Goal: Task Accomplishment & Management: Manage account settings

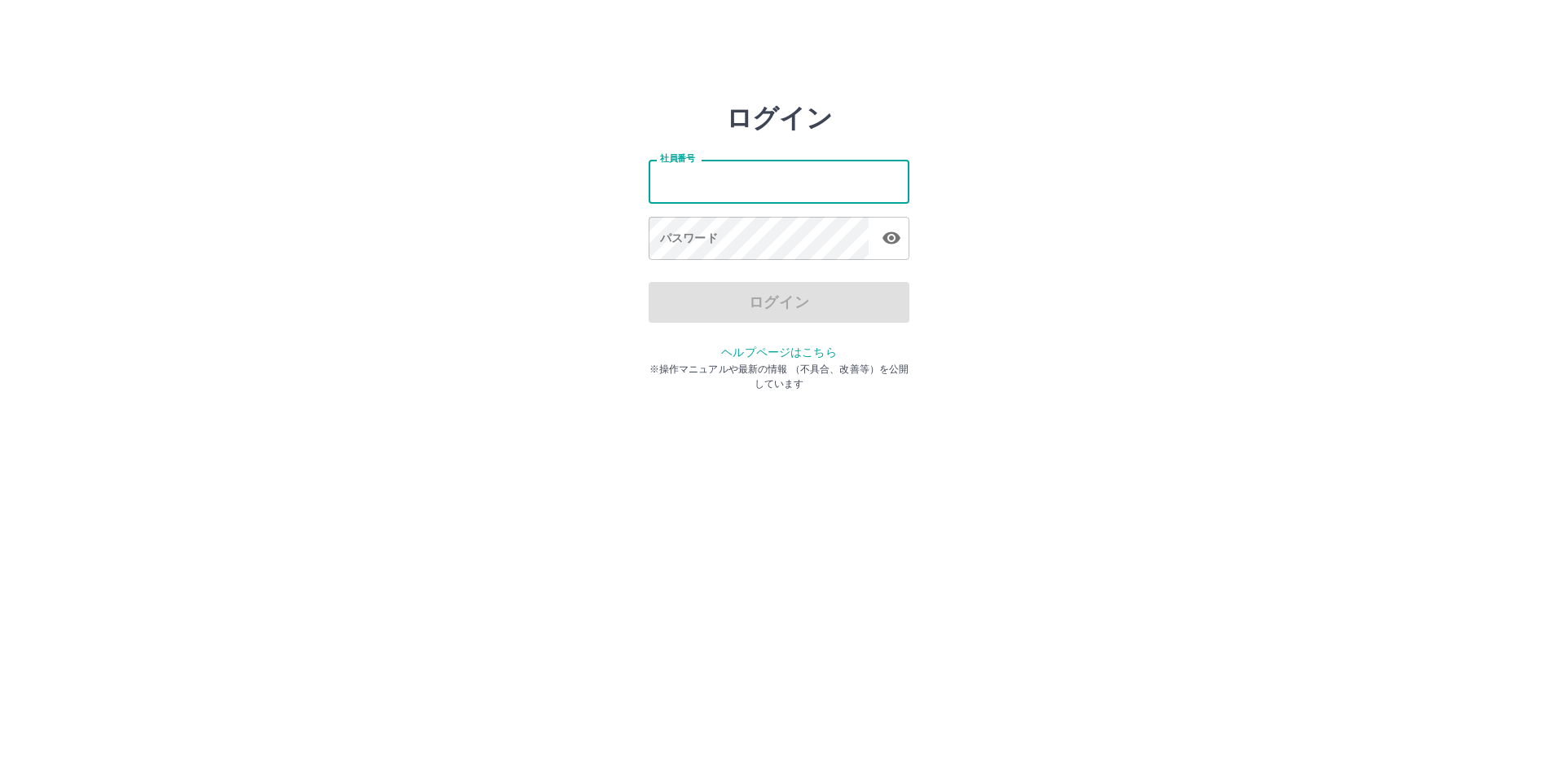
click at [713, 192] on input "社員番号" at bounding box center [778, 182] width 261 height 43
type input "*******"
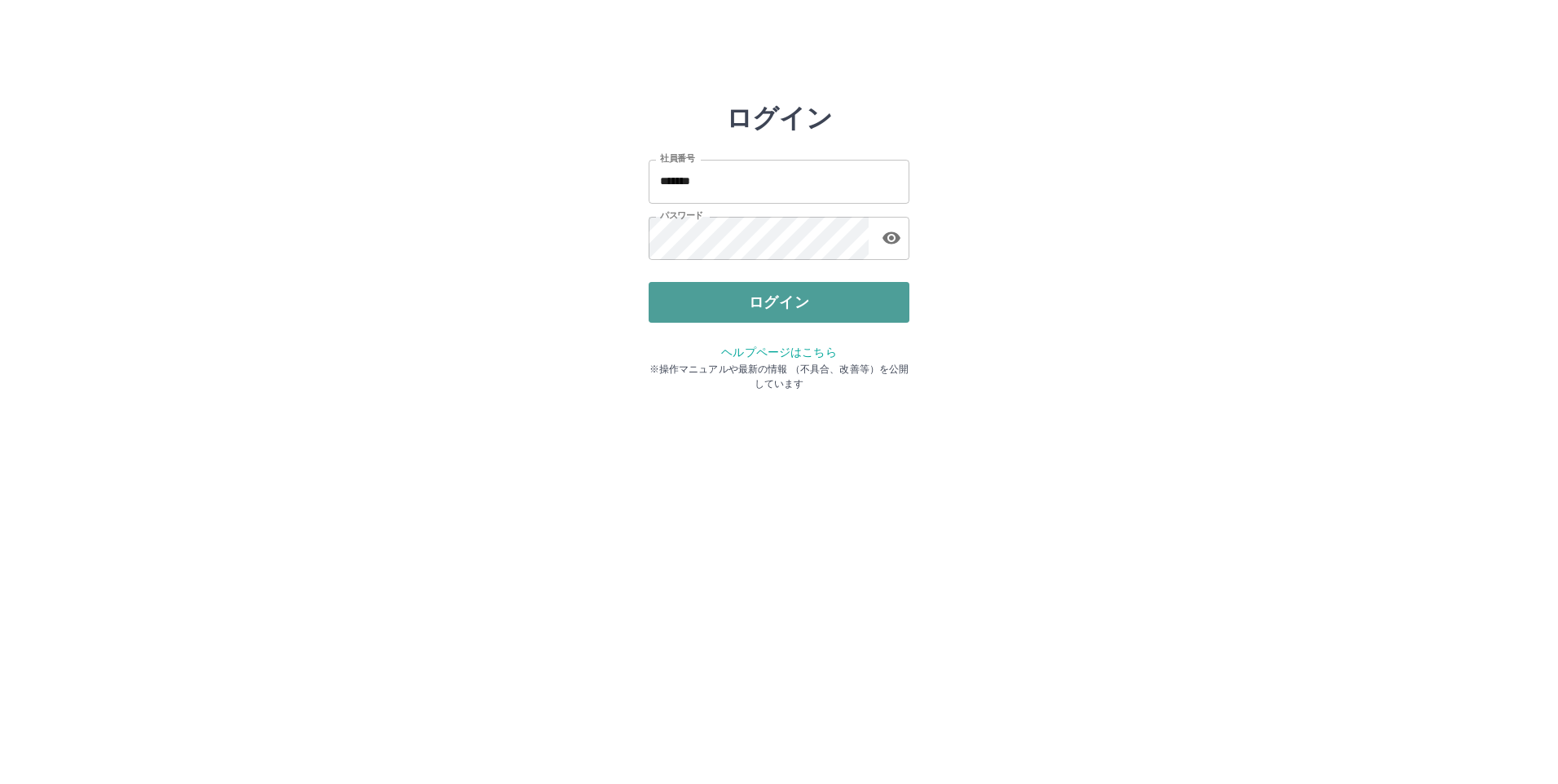
click at [790, 308] on button "ログイン" at bounding box center [778, 302] width 261 height 41
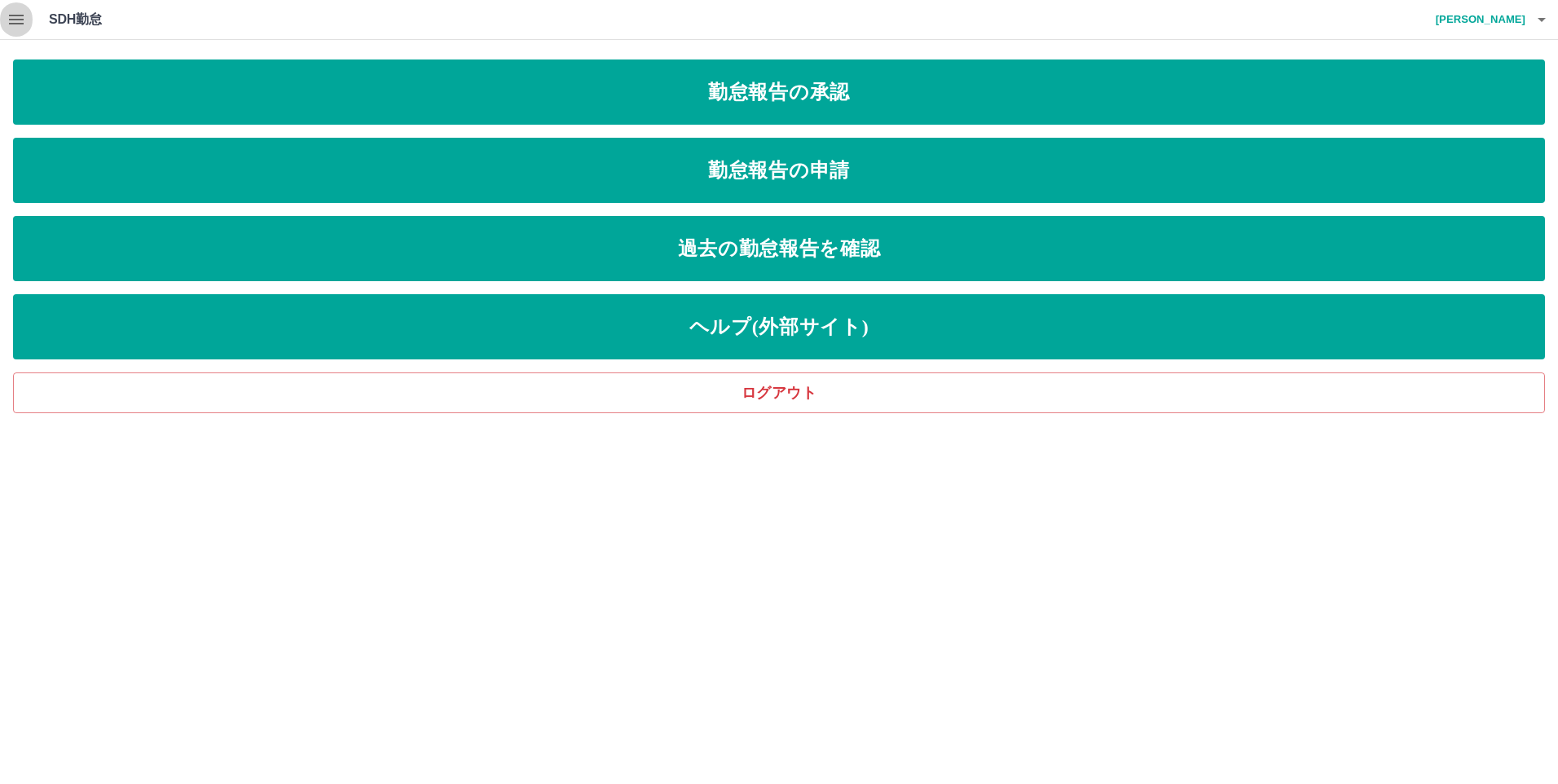
click at [10, 22] on icon "button" at bounding box center [17, 20] width 15 height 10
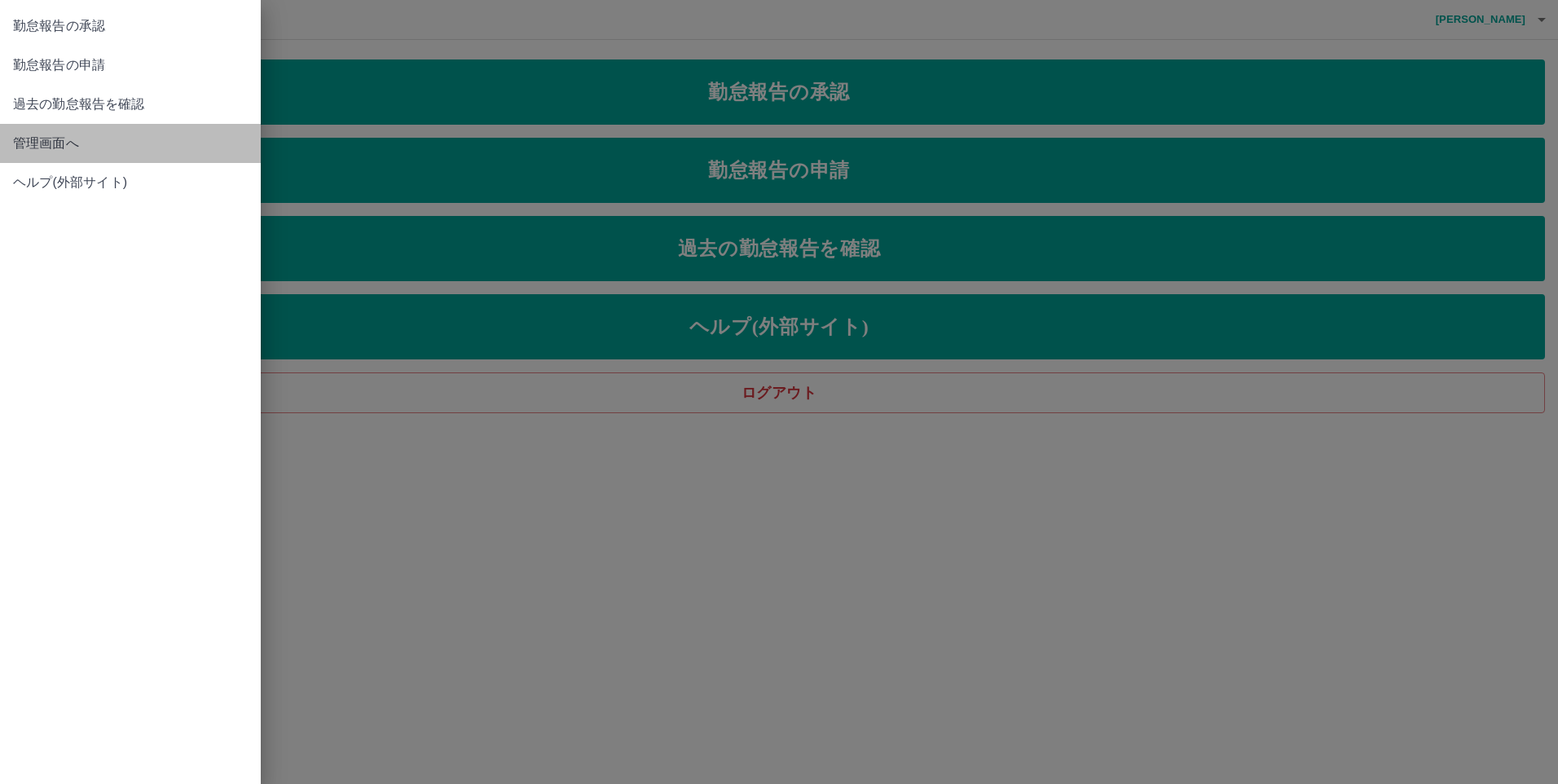
click at [37, 146] on span "管理画面へ" at bounding box center [131, 142] width 235 height 19
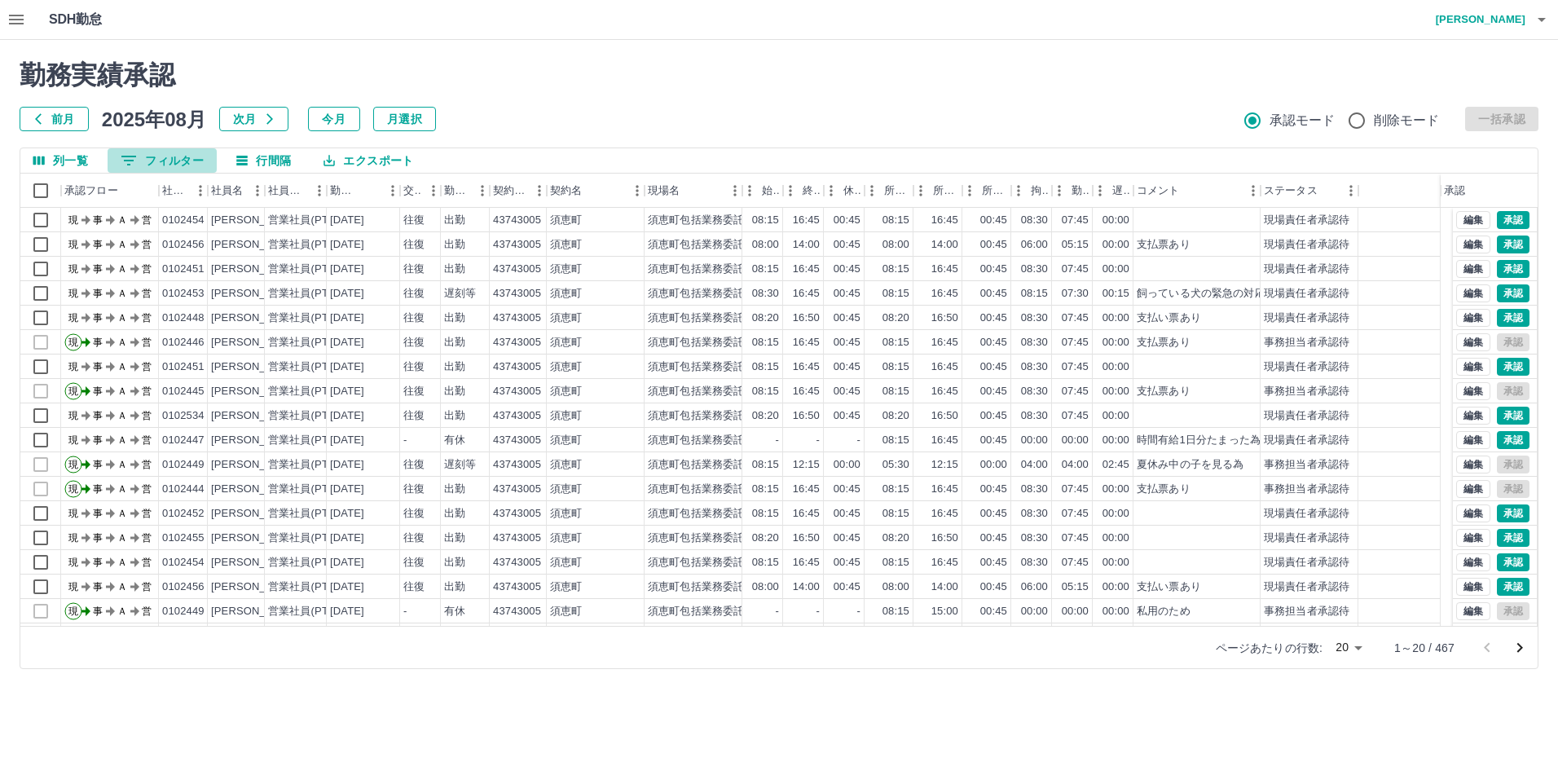
click at [187, 158] on button "0 フィルター" at bounding box center [162, 160] width 109 height 24
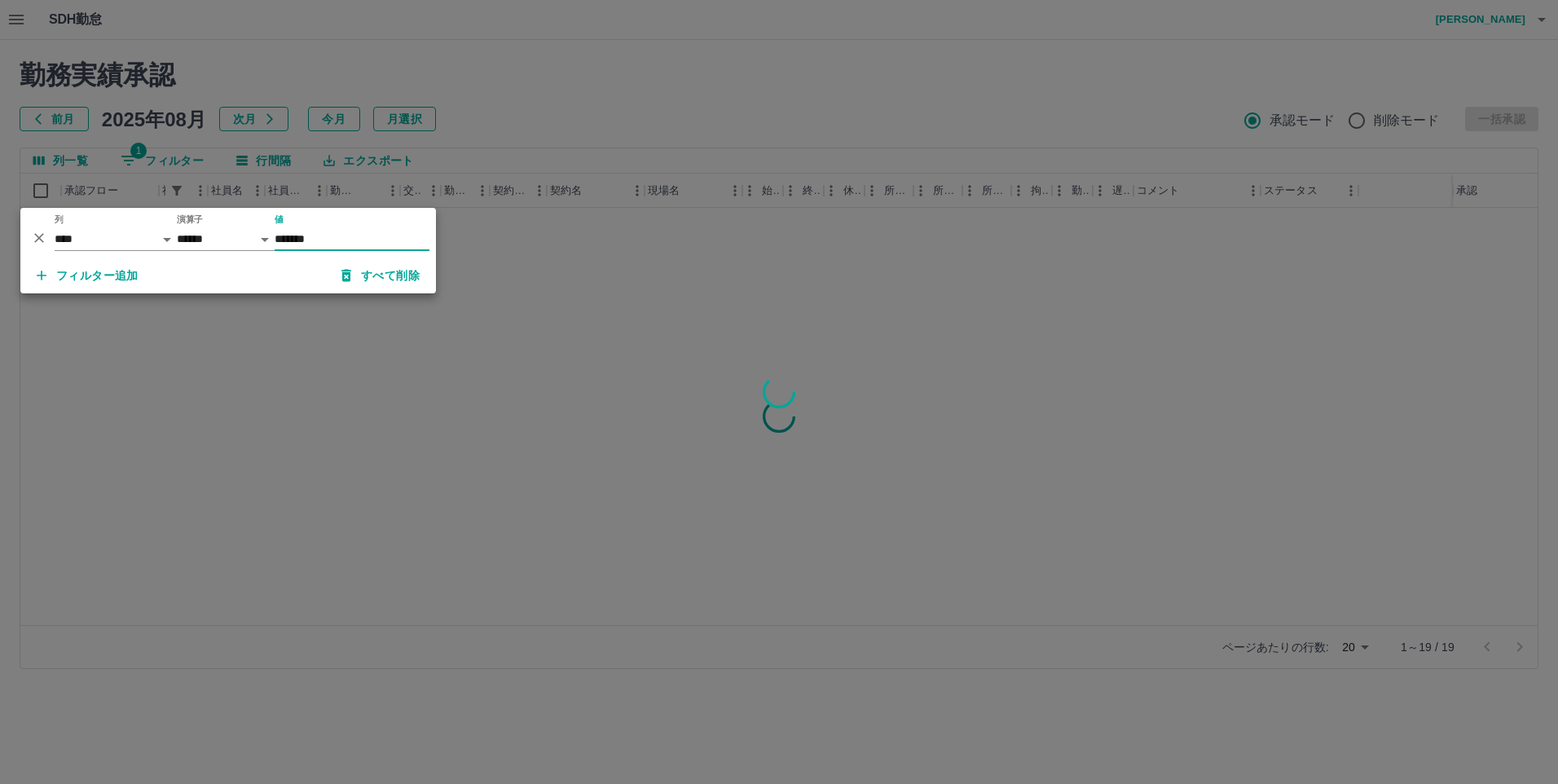
type input "*******"
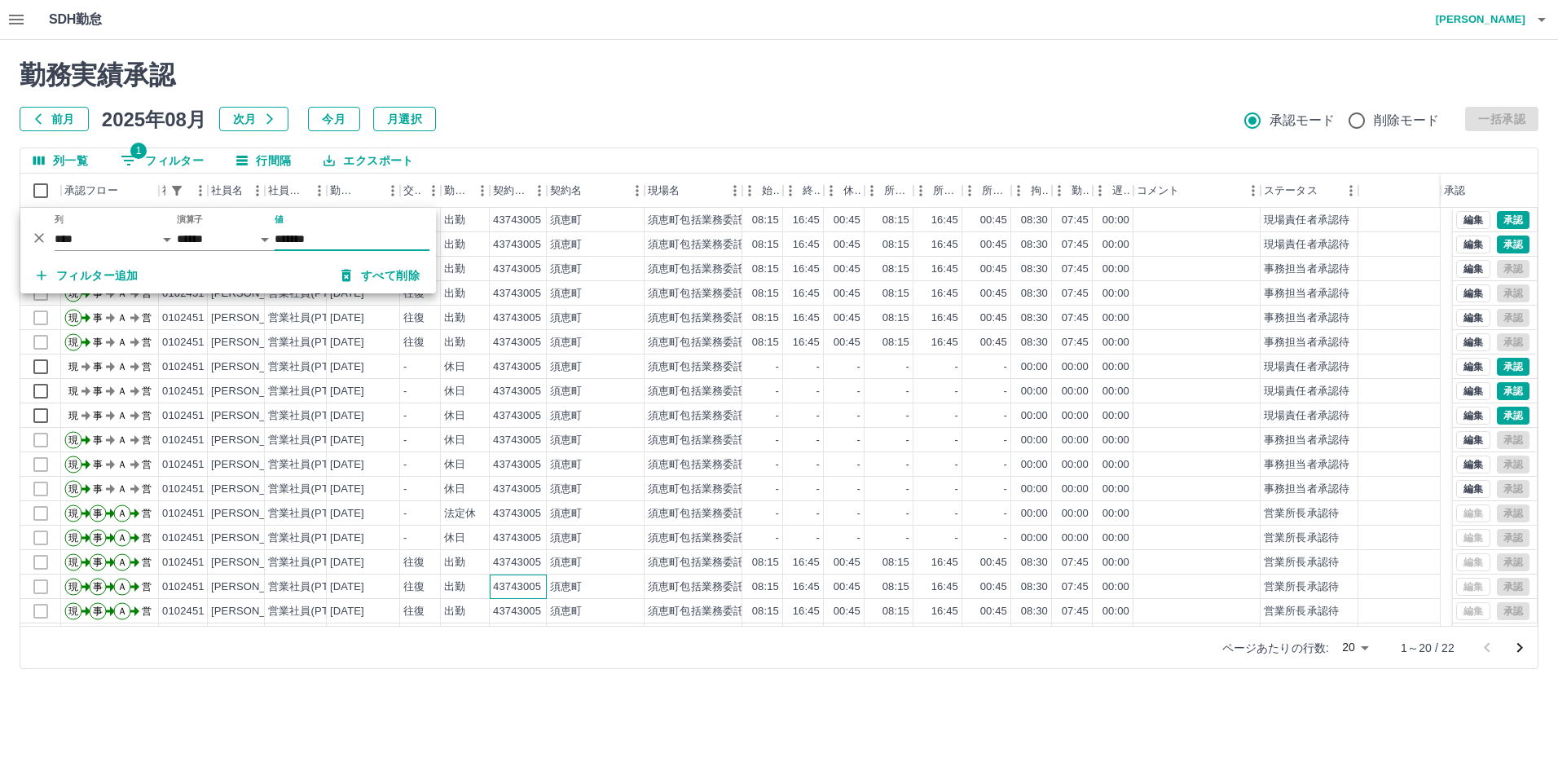
click at [534, 584] on div "43743005" at bounding box center [517, 587] width 48 height 16
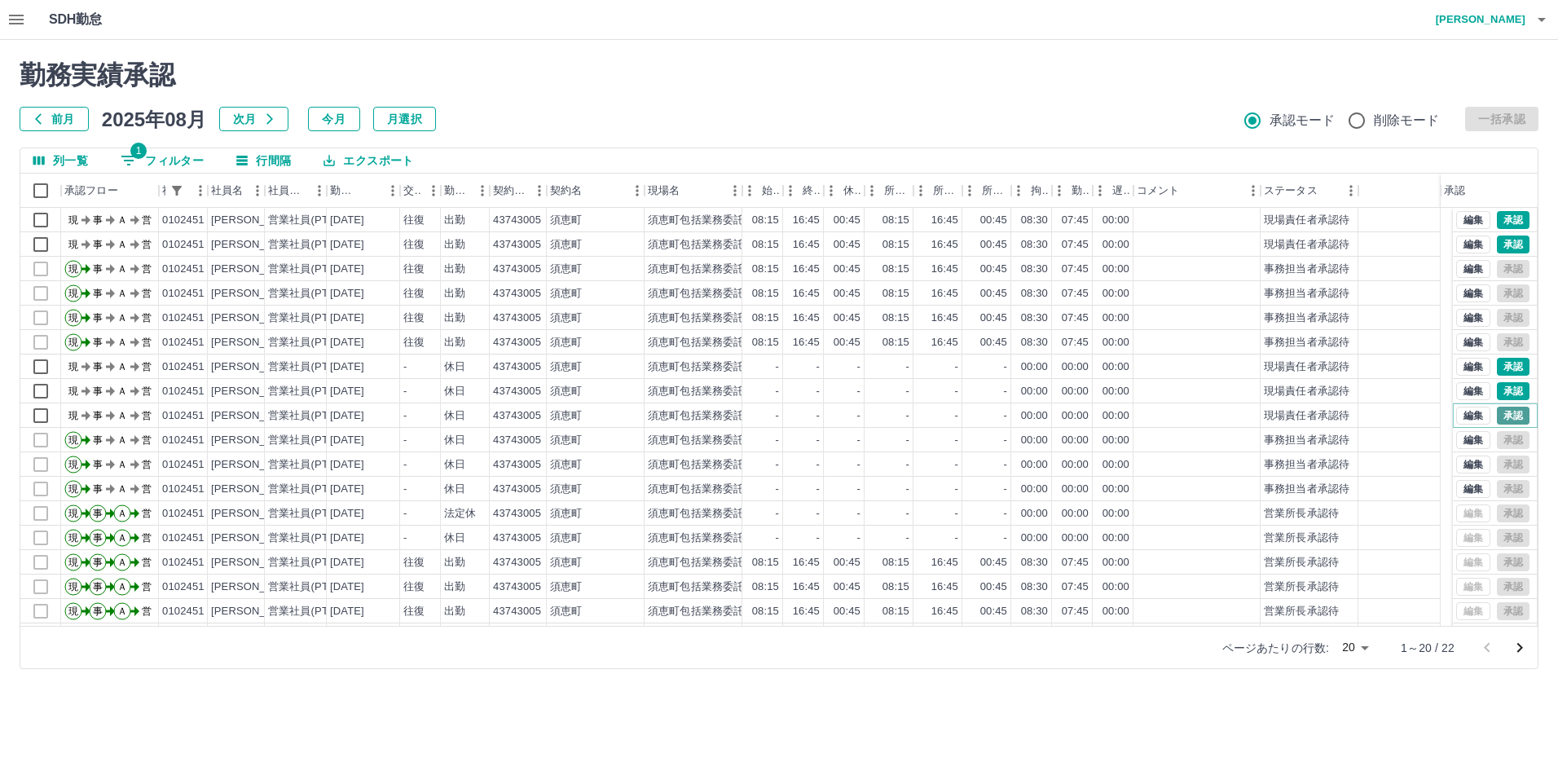
click at [1496, 417] on button "承認" at bounding box center [1512, 416] width 32 height 18
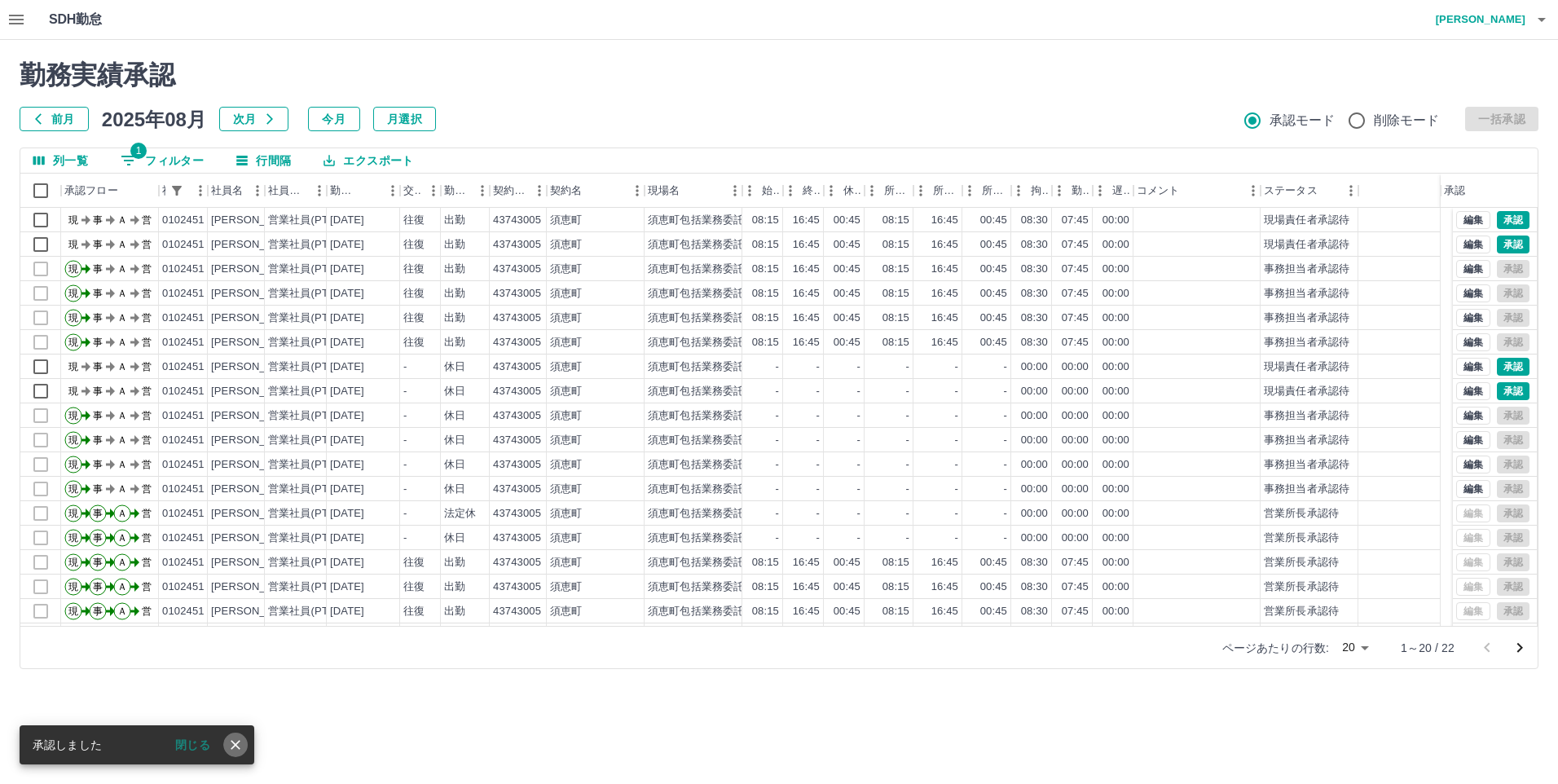
drag, startPoint x: 239, startPoint y: 748, endPoint x: 590, endPoint y: 641, distance: 366.9
click at [240, 748] on icon "close" at bounding box center [236, 745] width 17 height 17
click at [1504, 391] on button "承認" at bounding box center [1512, 392] width 32 height 18
click at [199, 746] on button "閉じる" at bounding box center [192, 744] width 61 height 24
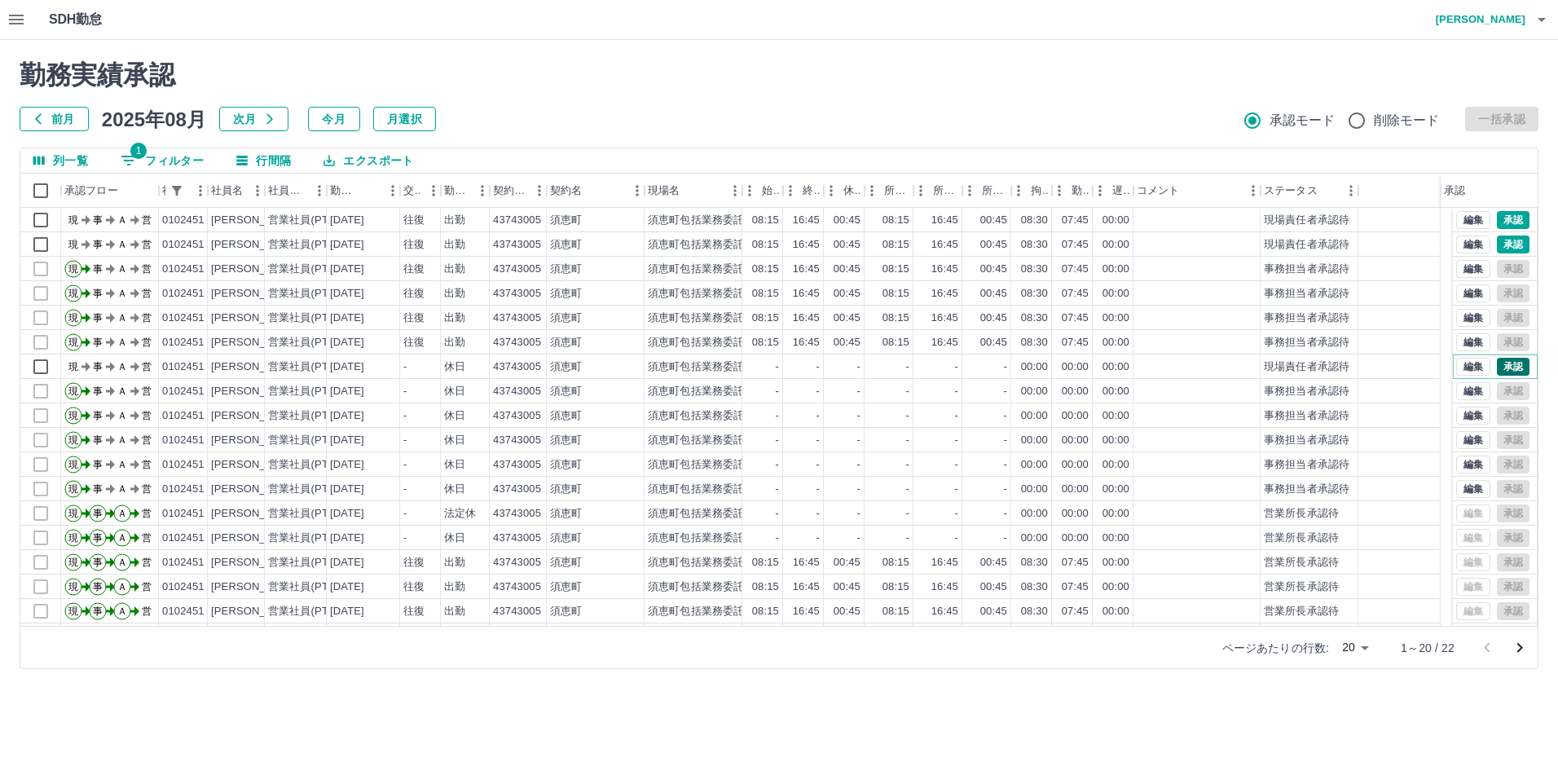
click at [1498, 366] on button "承認" at bounding box center [1512, 367] width 32 height 18
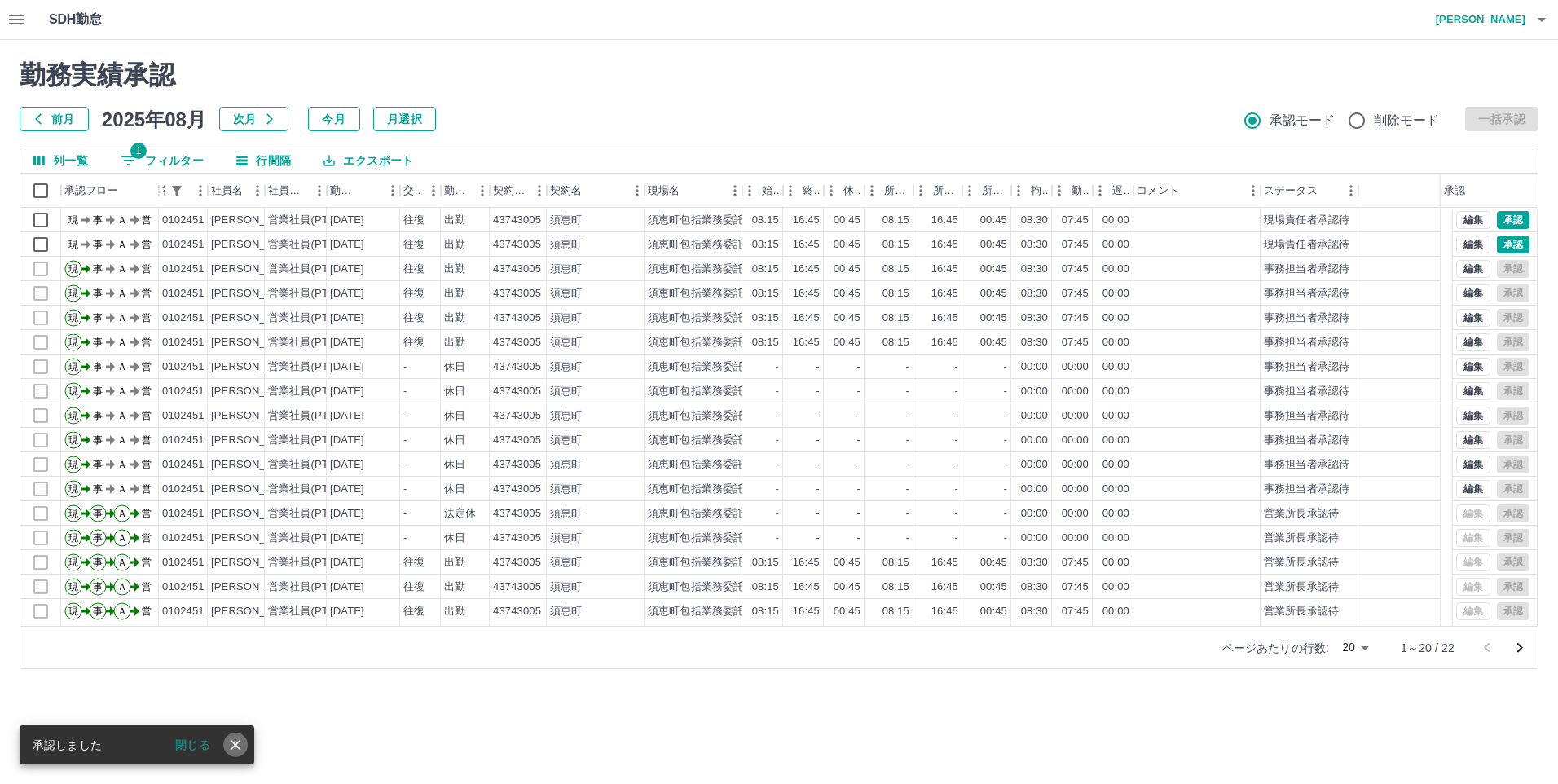
click at [237, 751] on icon "close" at bounding box center [236, 745] width 17 height 17
click at [1507, 244] on button "承認" at bounding box center [1512, 245] width 32 height 18
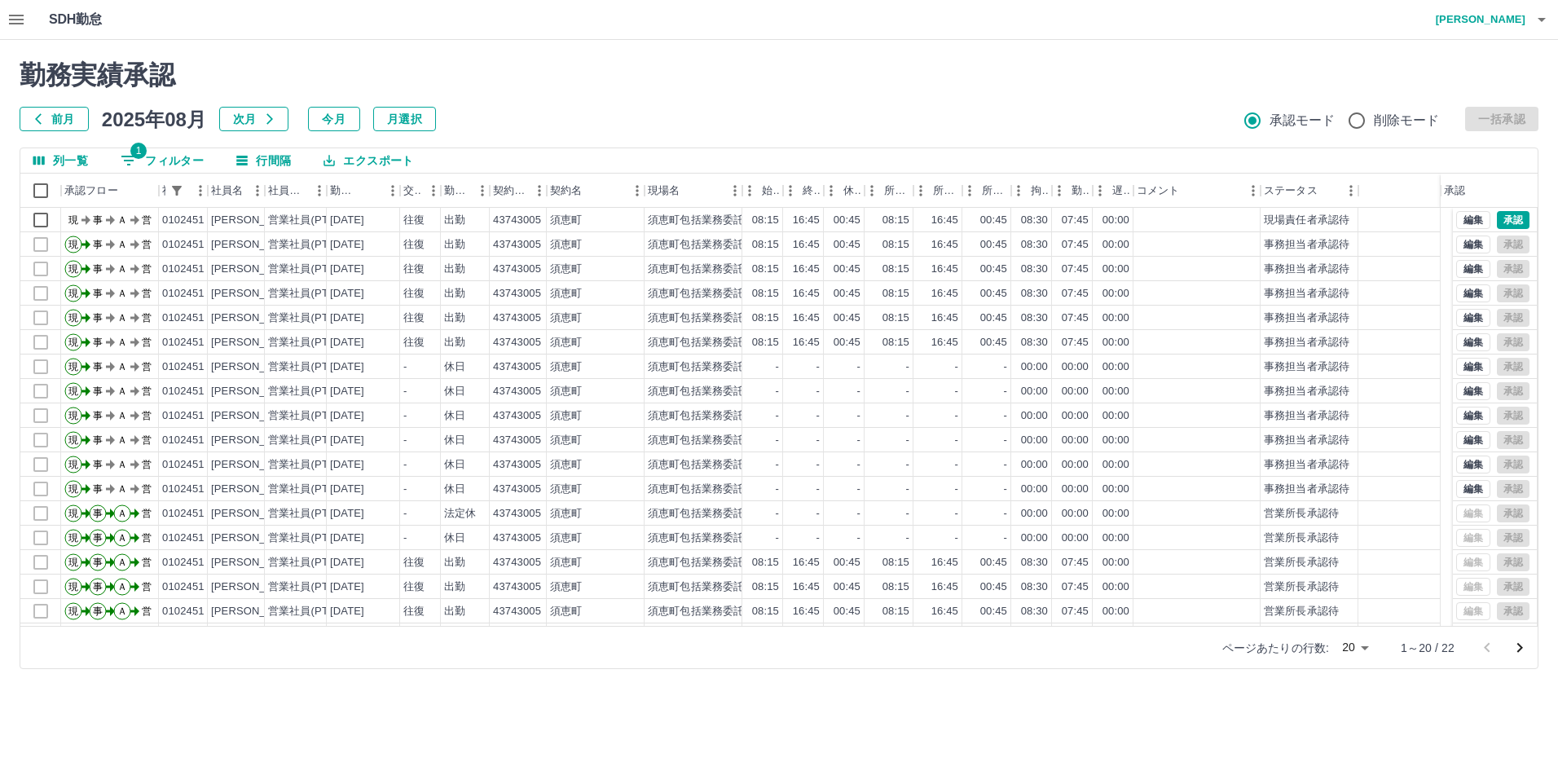
click at [193, 165] on button "1 フィルター" at bounding box center [162, 160] width 109 height 24
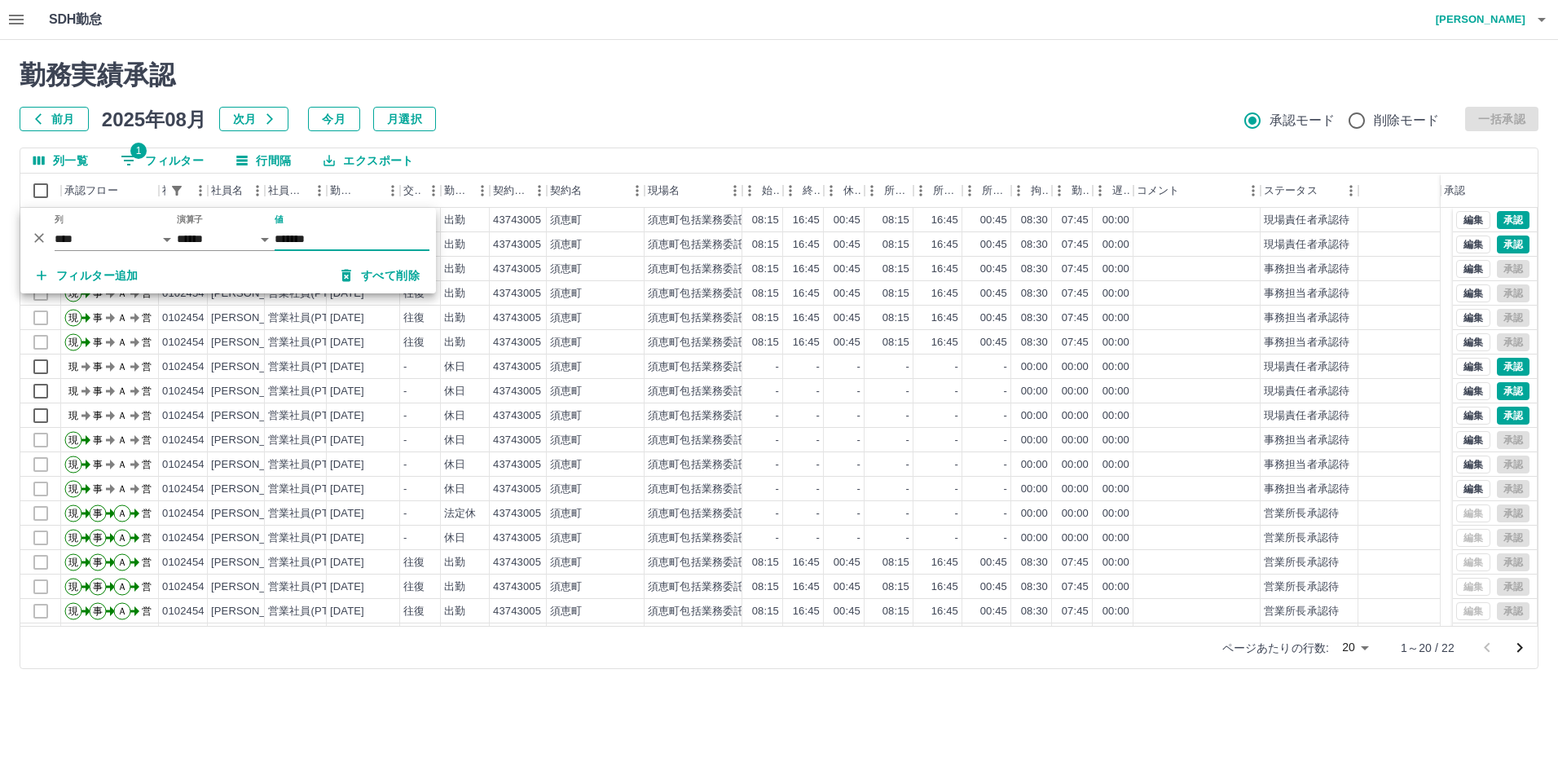
type input "*******"
click at [373, 688] on html "SDH勤怠 [PERSON_NAME] 勤務実績承認 前月 [DATE] 次月 今月 月選択 承認モード 削除モード 一括承認 列一覧 1 フィルター 行間隔…" at bounding box center [779, 344] width 1558 height 688
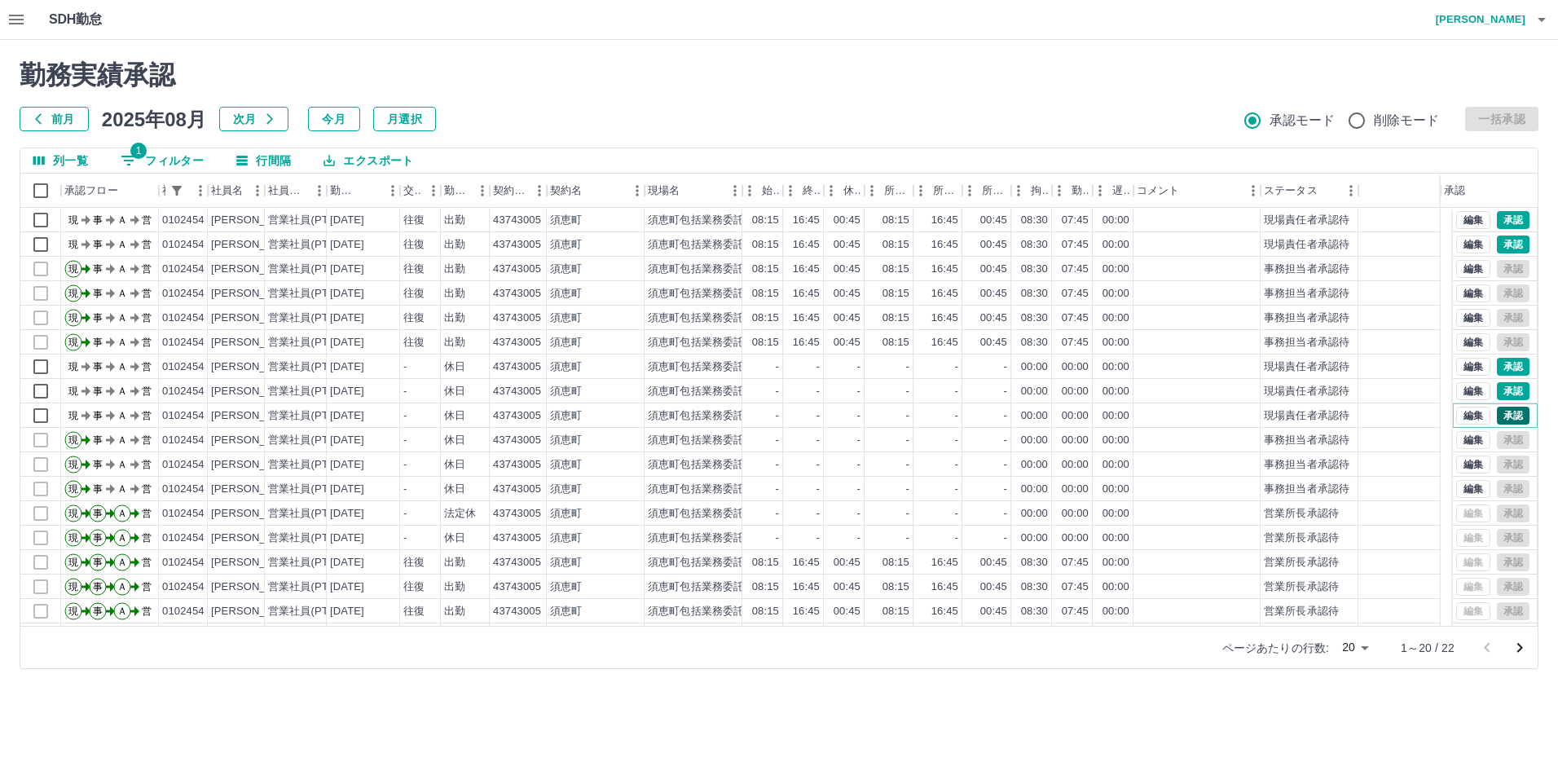
click at [1501, 417] on button "承認" at bounding box center [1512, 416] width 32 height 18
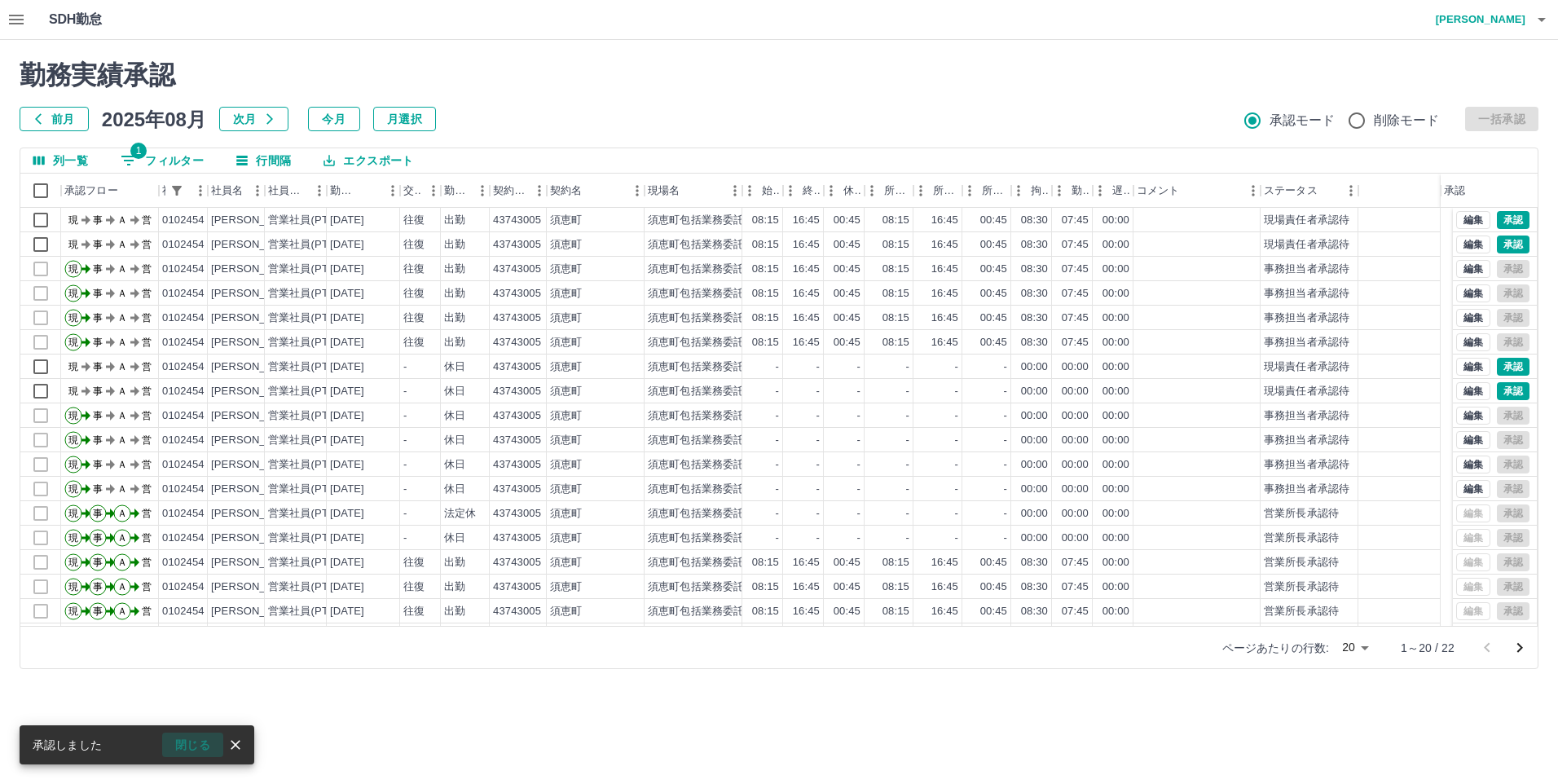
click at [194, 747] on button "閉じる" at bounding box center [192, 744] width 61 height 24
click at [1498, 391] on button "承認" at bounding box center [1512, 392] width 32 height 18
click at [189, 745] on button "閉じる" at bounding box center [192, 744] width 61 height 24
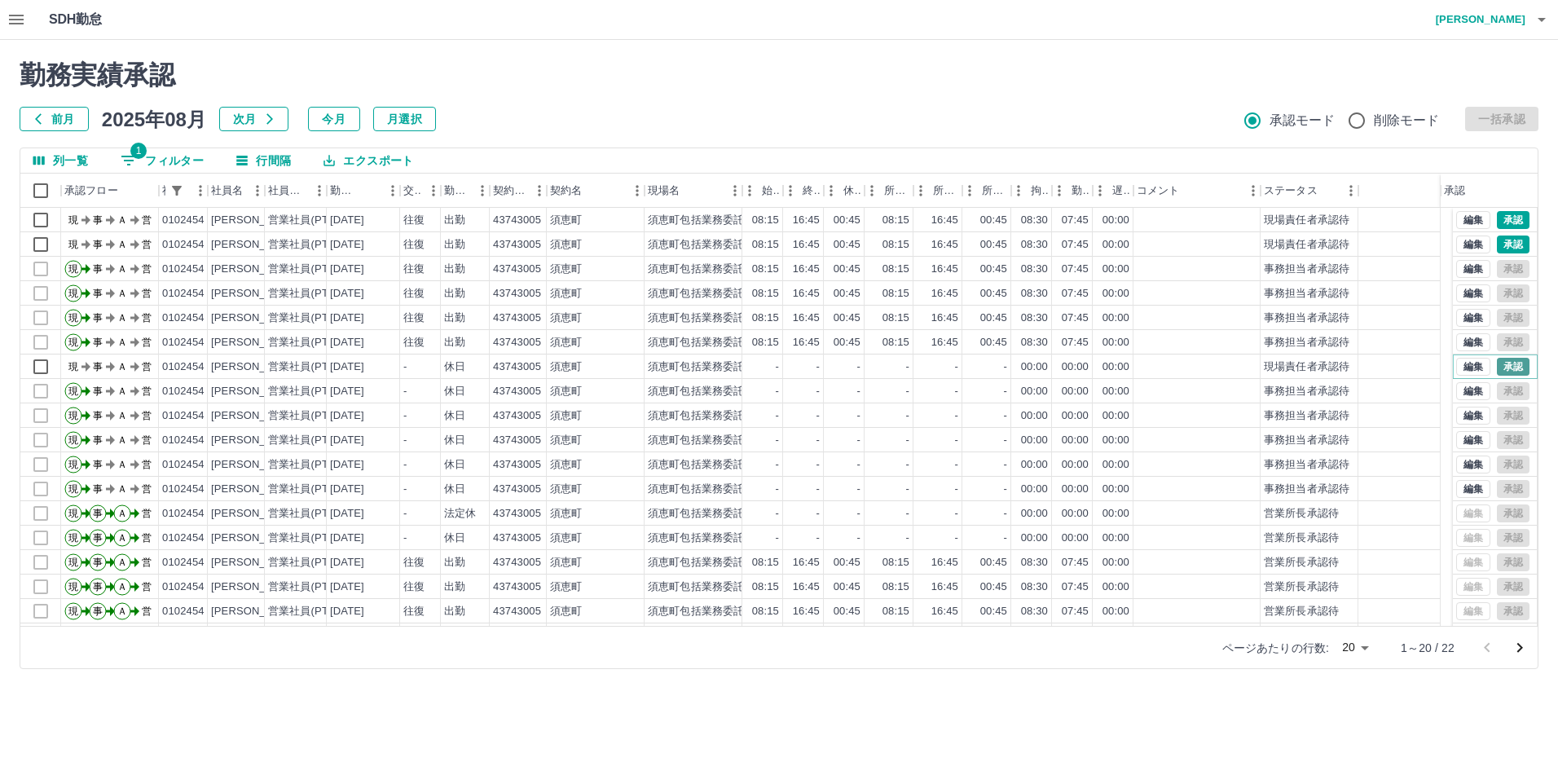
click at [1496, 358] on button "承認" at bounding box center [1512, 367] width 32 height 18
click at [1505, 241] on button "承認" at bounding box center [1512, 245] width 32 height 18
click at [147, 160] on button "1 フィルター" at bounding box center [162, 160] width 109 height 24
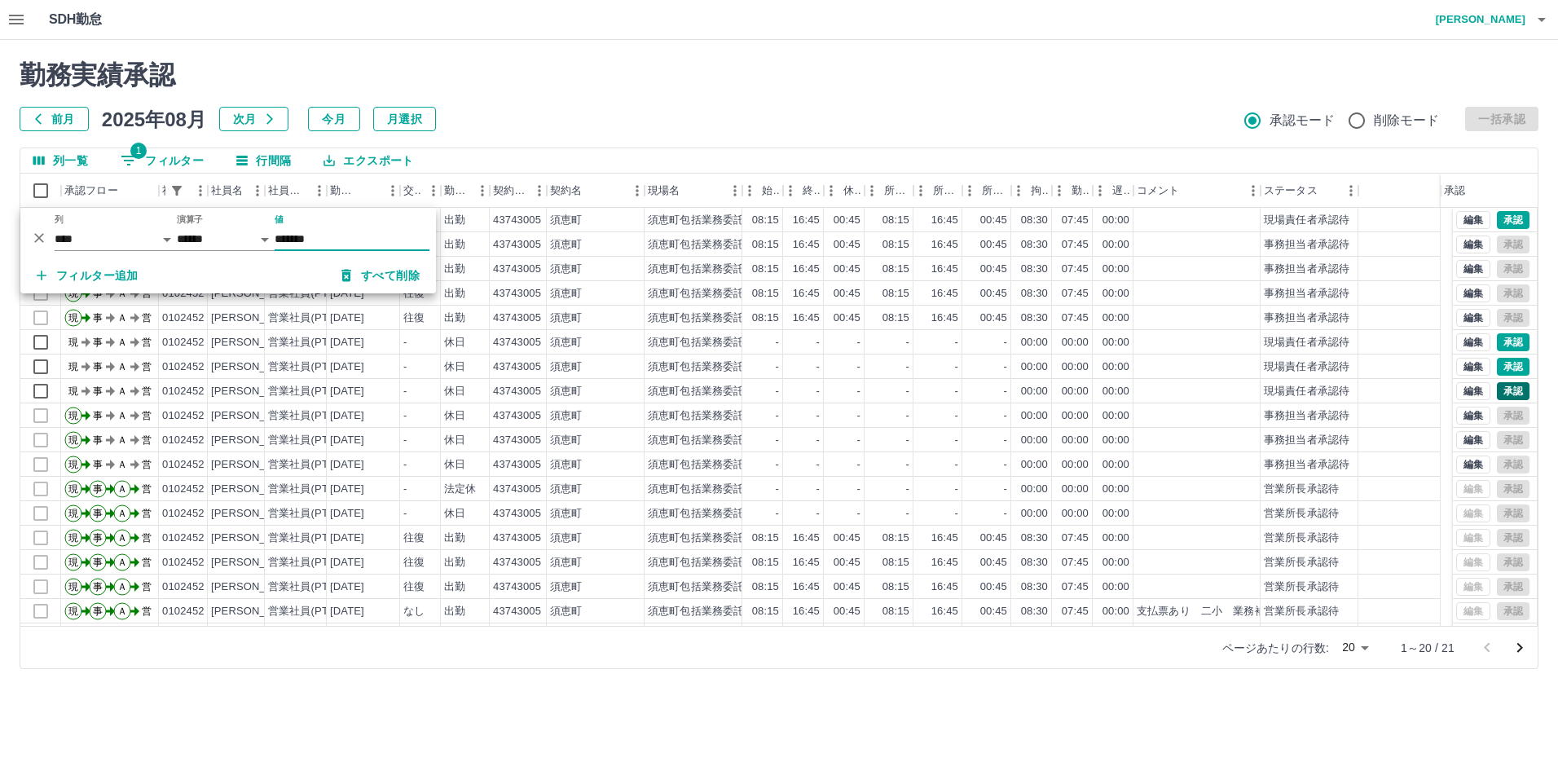
type input "*******"
click at [1511, 388] on button "承認" at bounding box center [1512, 392] width 32 height 18
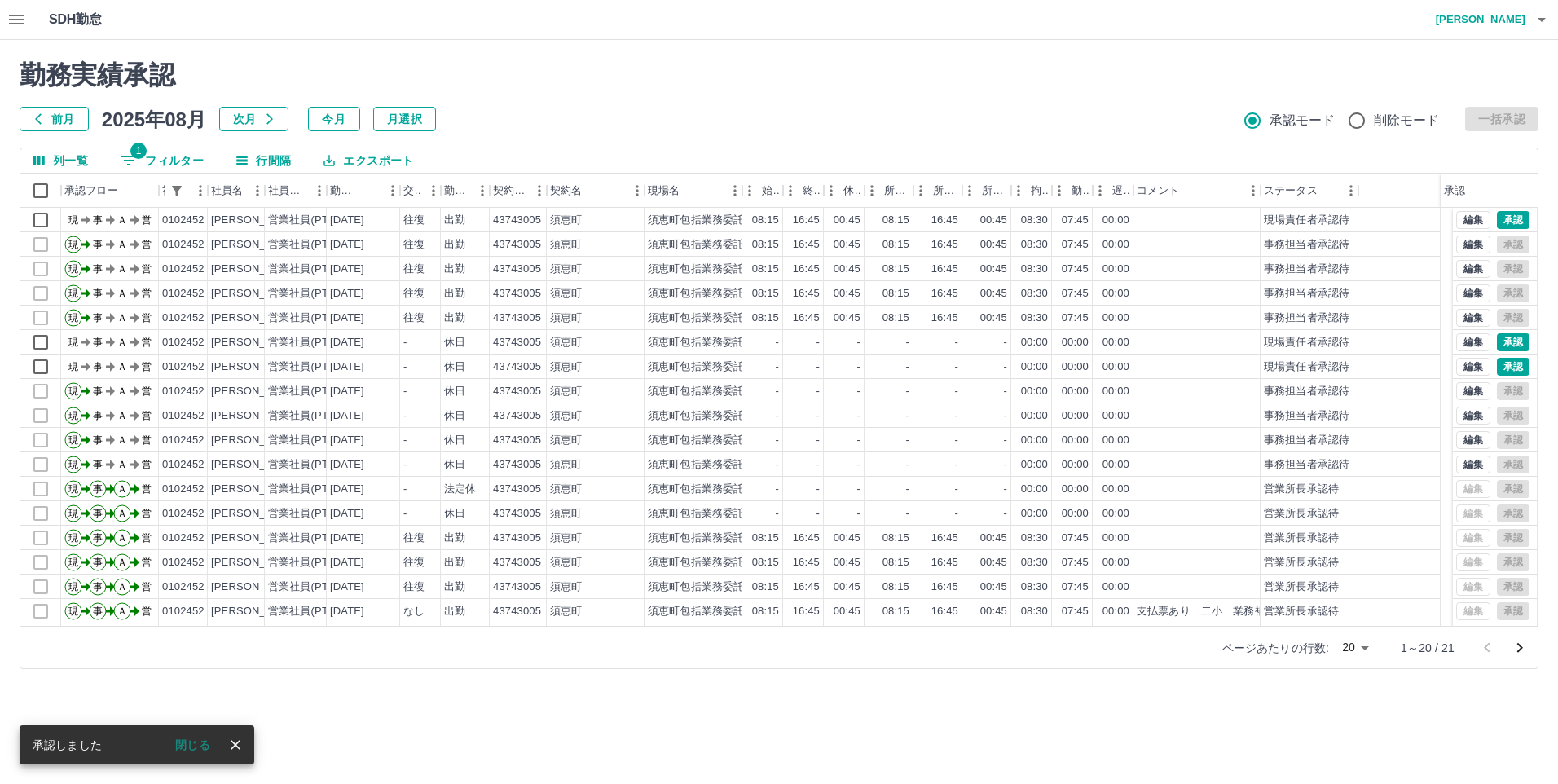
click at [199, 743] on button "閉じる" at bounding box center [192, 744] width 61 height 24
click at [1501, 368] on button "承認" at bounding box center [1512, 367] width 32 height 18
click at [198, 751] on button "閉じる" at bounding box center [192, 744] width 61 height 24
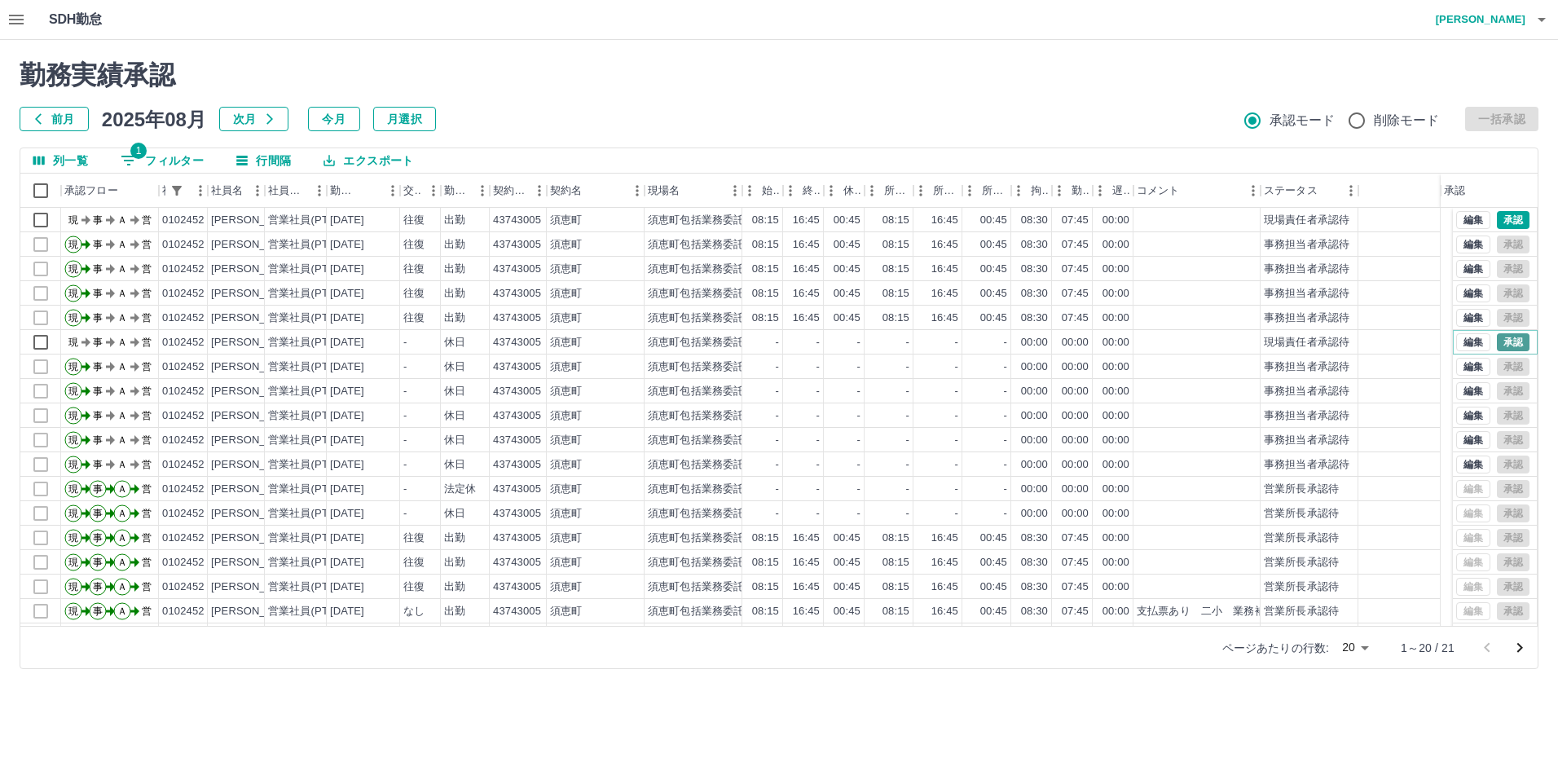
click at [1496, 344] on button "承認" at bounding box center [1512, 342] width 32 height 18
click at [1502, 217] on button "承認" at bounding box center [1512, 220] width 32 height 18
click at [192, 159] on button "1 フィルター" at bounding box center [162, 160] width 109 height 24
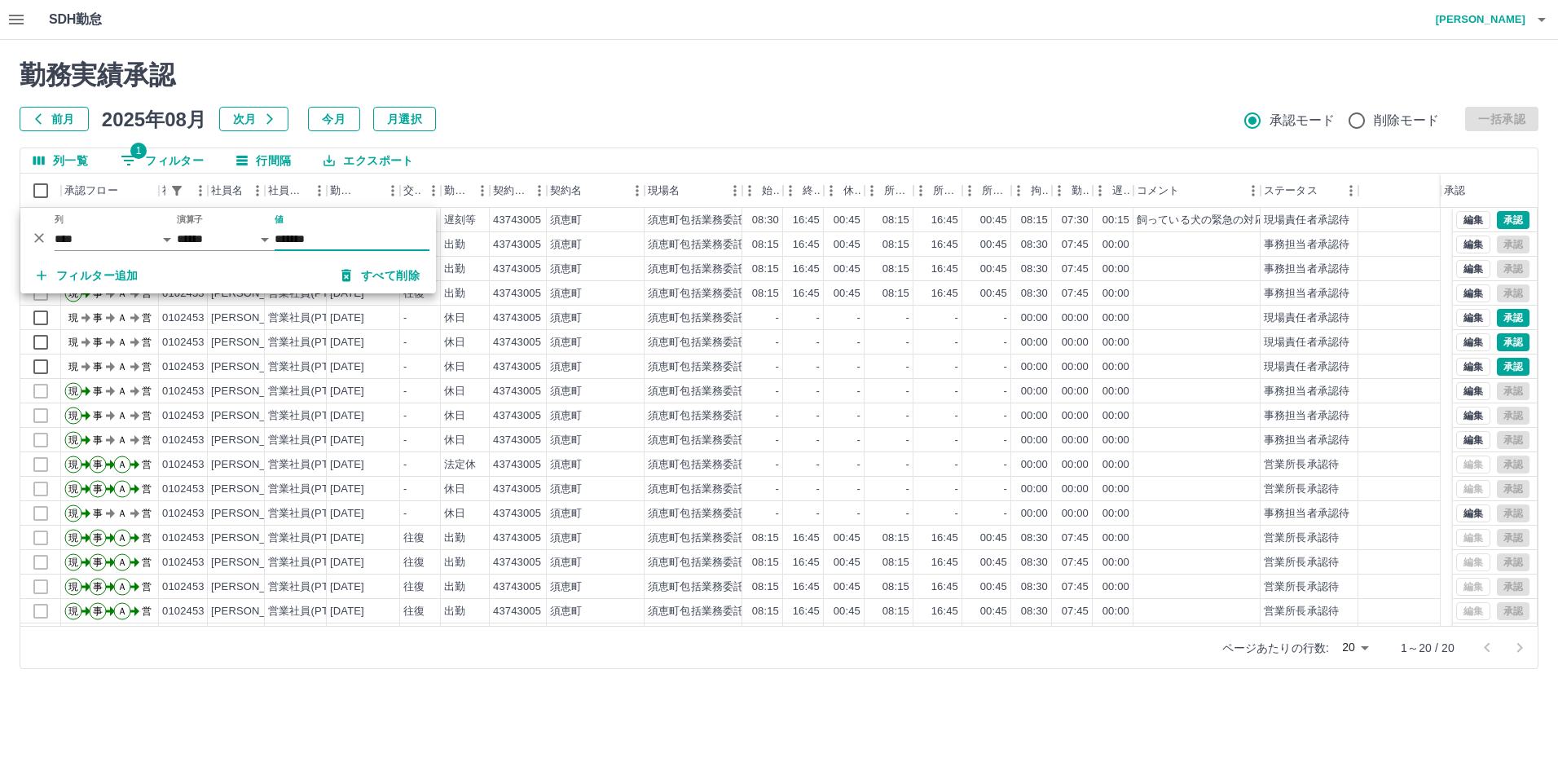
type input "*******"
click at [225, 673] on div "勤務実績承認 前月 [DATE] 次月 今月 月選択 承認モード 削除モード 一括承認 列一覧 1 フィルター 行間隔 エクスポート 承認フロー 社員番号 社…" at bounding box center [779, 364] width 1558 height 648
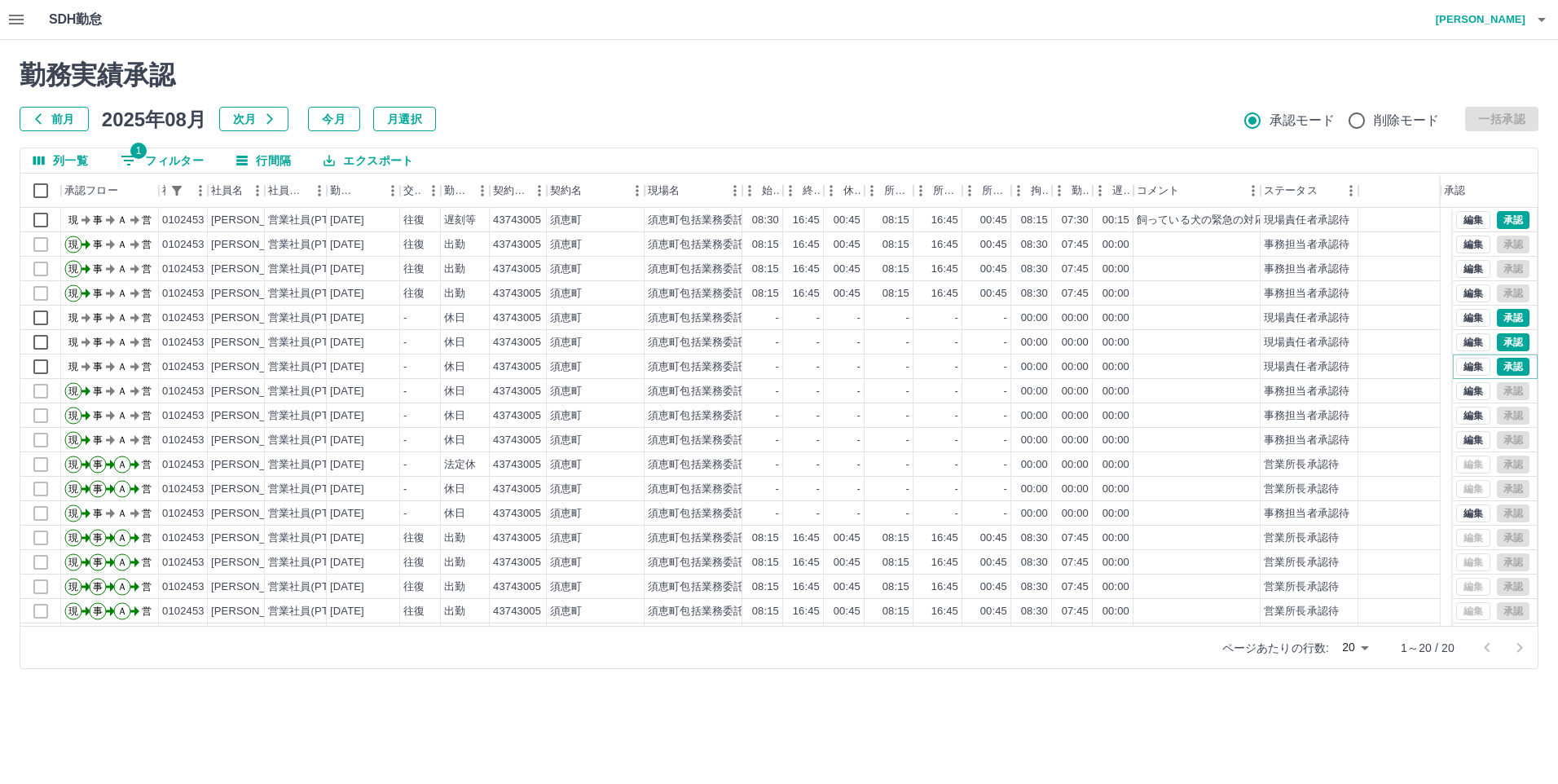
drag, startPoint x: 1498, startPoint y: 372, endPoint x: 1423, endPoint y: 415, distance: 86.5
click at [1498, 372] on button "承認" at bounding box center [1512, 367] width 32 height 18
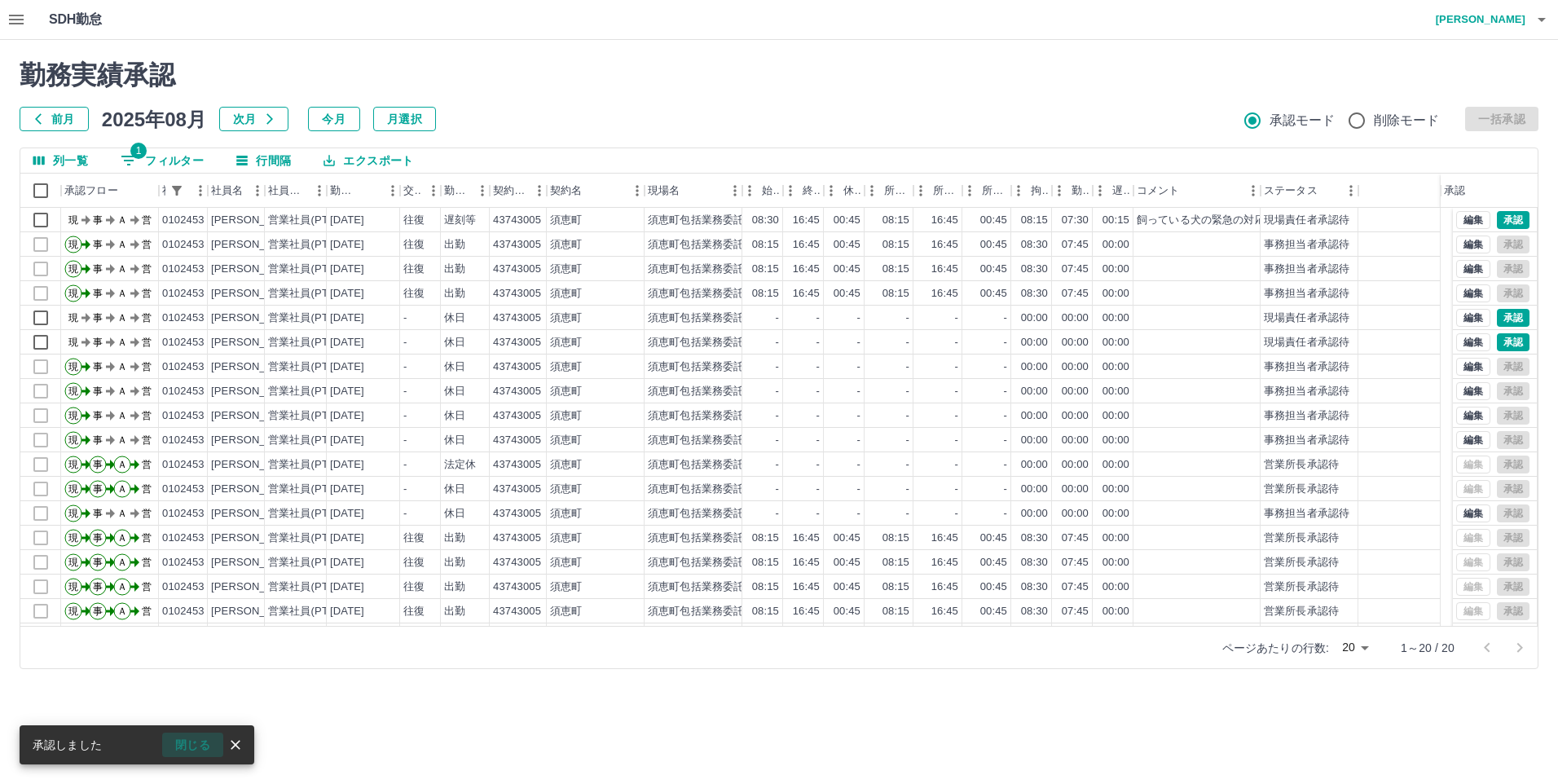
click at [202, 745] on button "閉じる" at bounding box center [192, 744] width 61 height 24
click at [1503, 346] on button "承認" at bounding box center [1512, 342] width 32 height 18
click at [197, 748] on button "閉じる" at bounding box center [192, 744] width 61 height 24
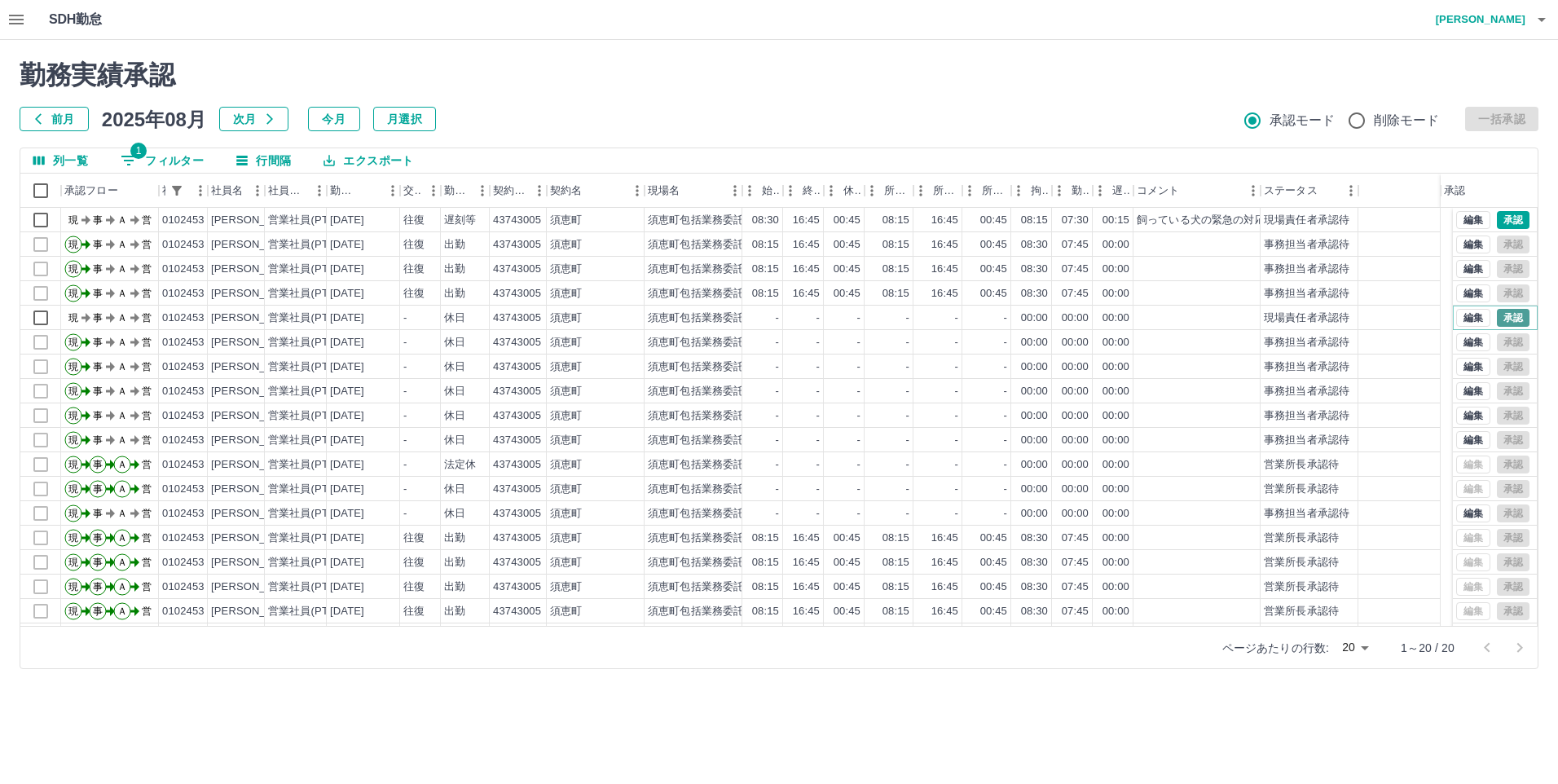
click at [1496, 315] on button "承認" at bounding box center [1512, 318] width 32 height 18
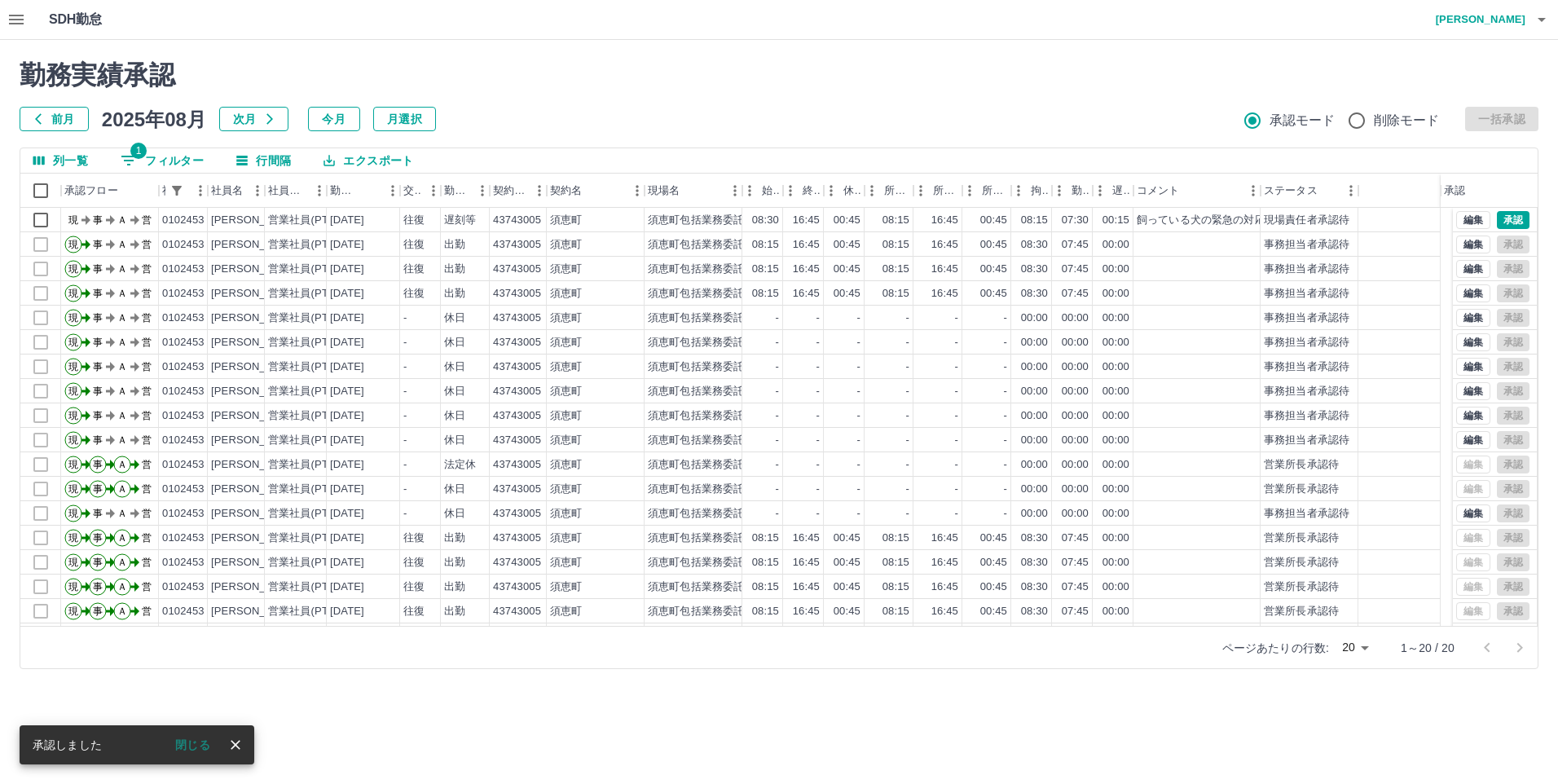
click at [200, 742] on button "閉じる" at bounding box center [192, 744] width 61 height 24
click at [1507, 223] on button "承認" at bounding box center [1512, 220] width 32 height 18
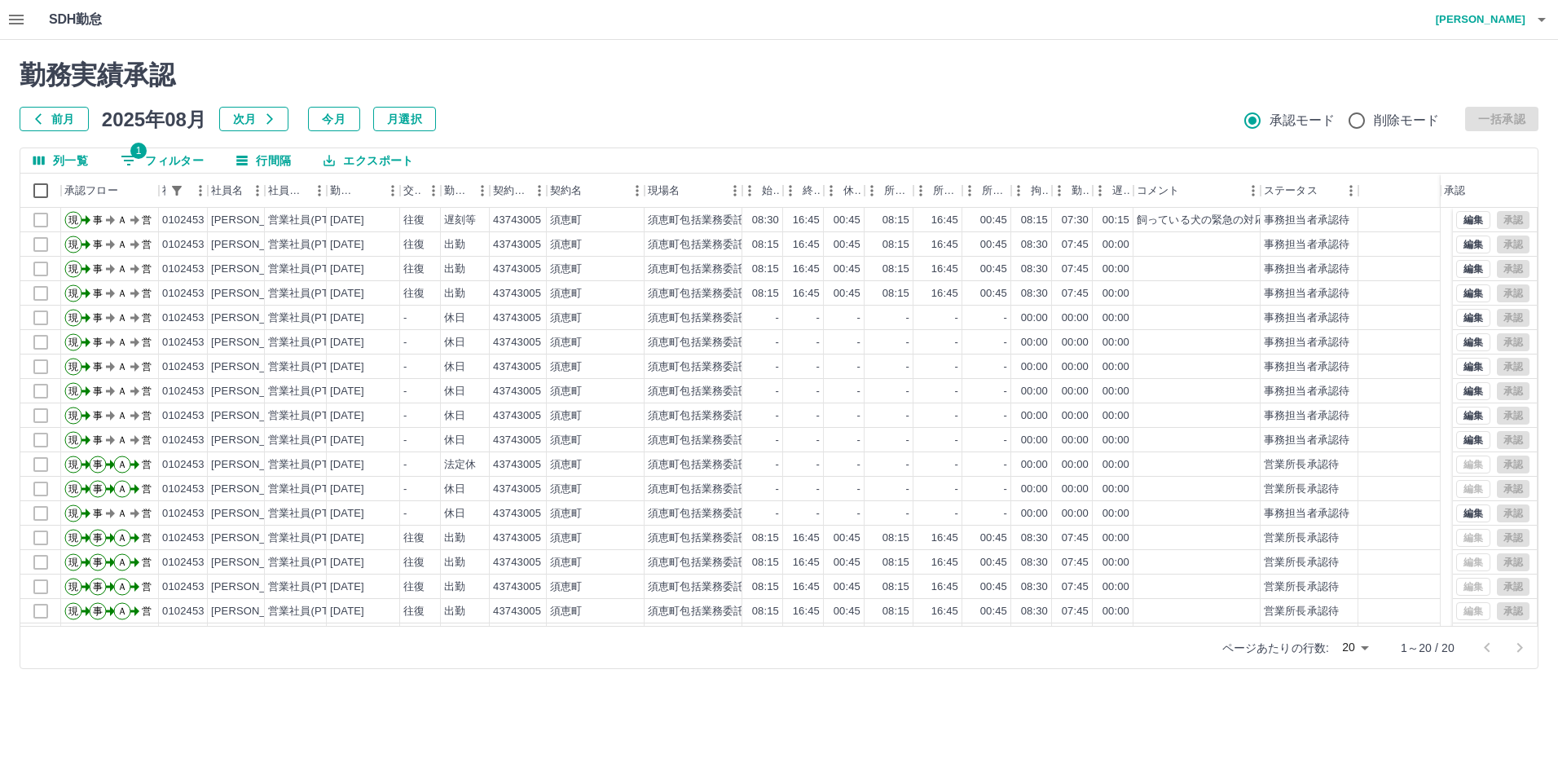
click at [176, 153] on button "1 フィルター" at bounding box center [162, 160] width 109 height 24
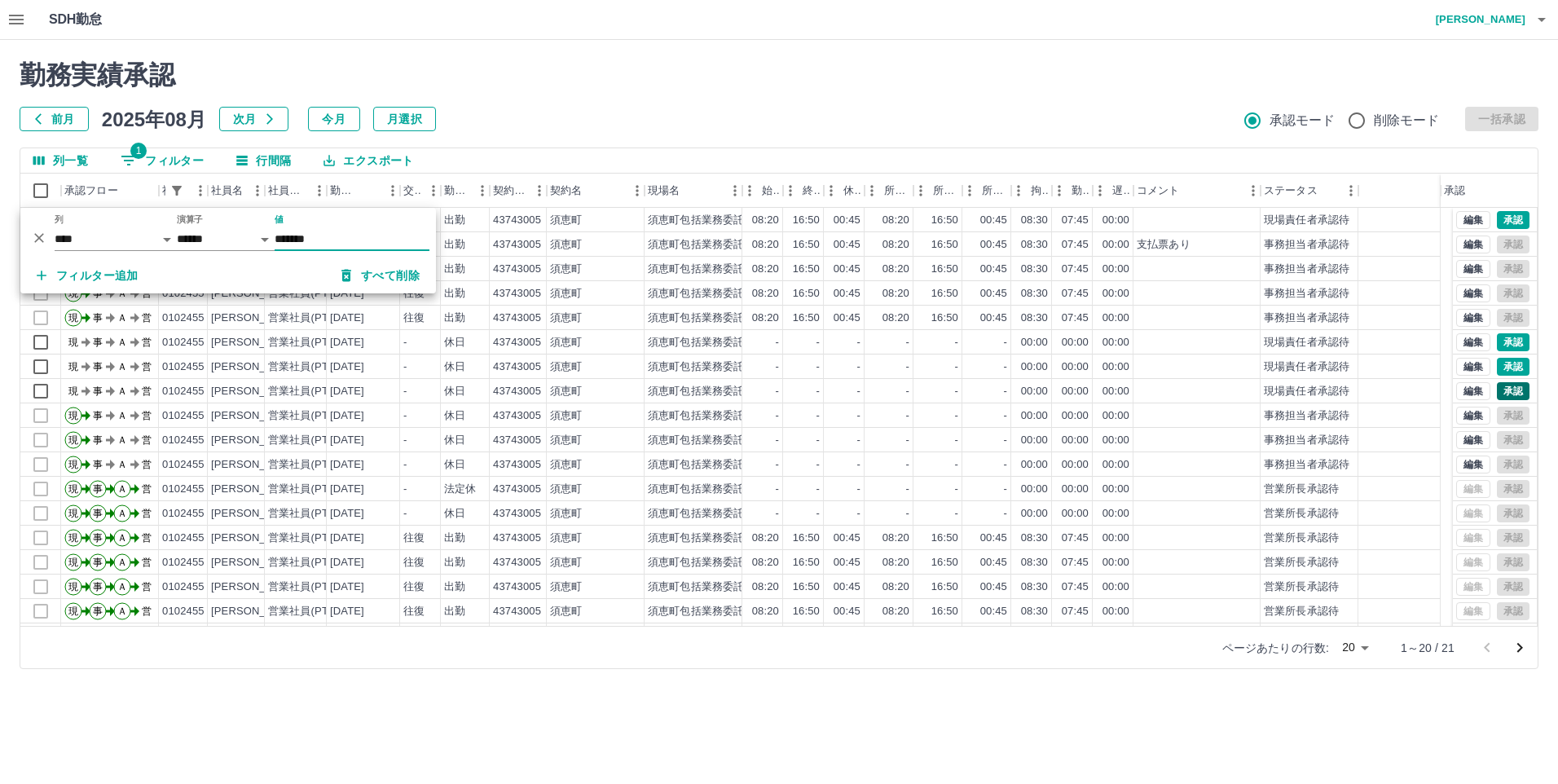
type input "*******"
click at [1499, 394] on button "承認" at bounding box center [1512, 392] width 32 height 18
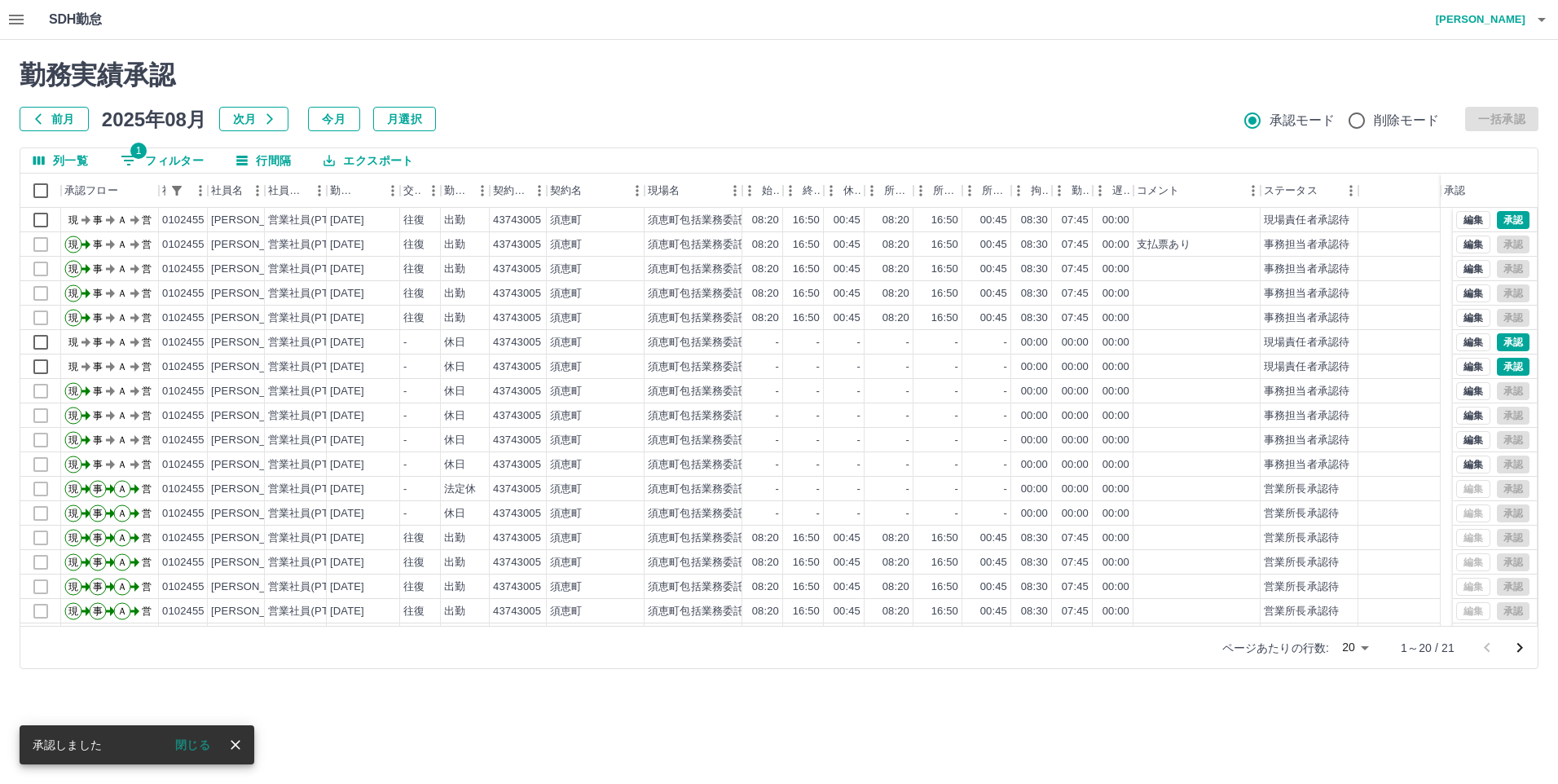
click at [114, 752] on div "承認しました 閉じる" at bounding box center [137, 744] width 235 height 39
click at [186, 747] on button "閉じる" at bounding box center [192, 744] width 61 height 24
click at [1504, 366] on button "承認" at bounding box center [1512, 367] width 32 height 18
click at [236, 743] on icon "close" at bounding box center [236, 745] width 17 height 17
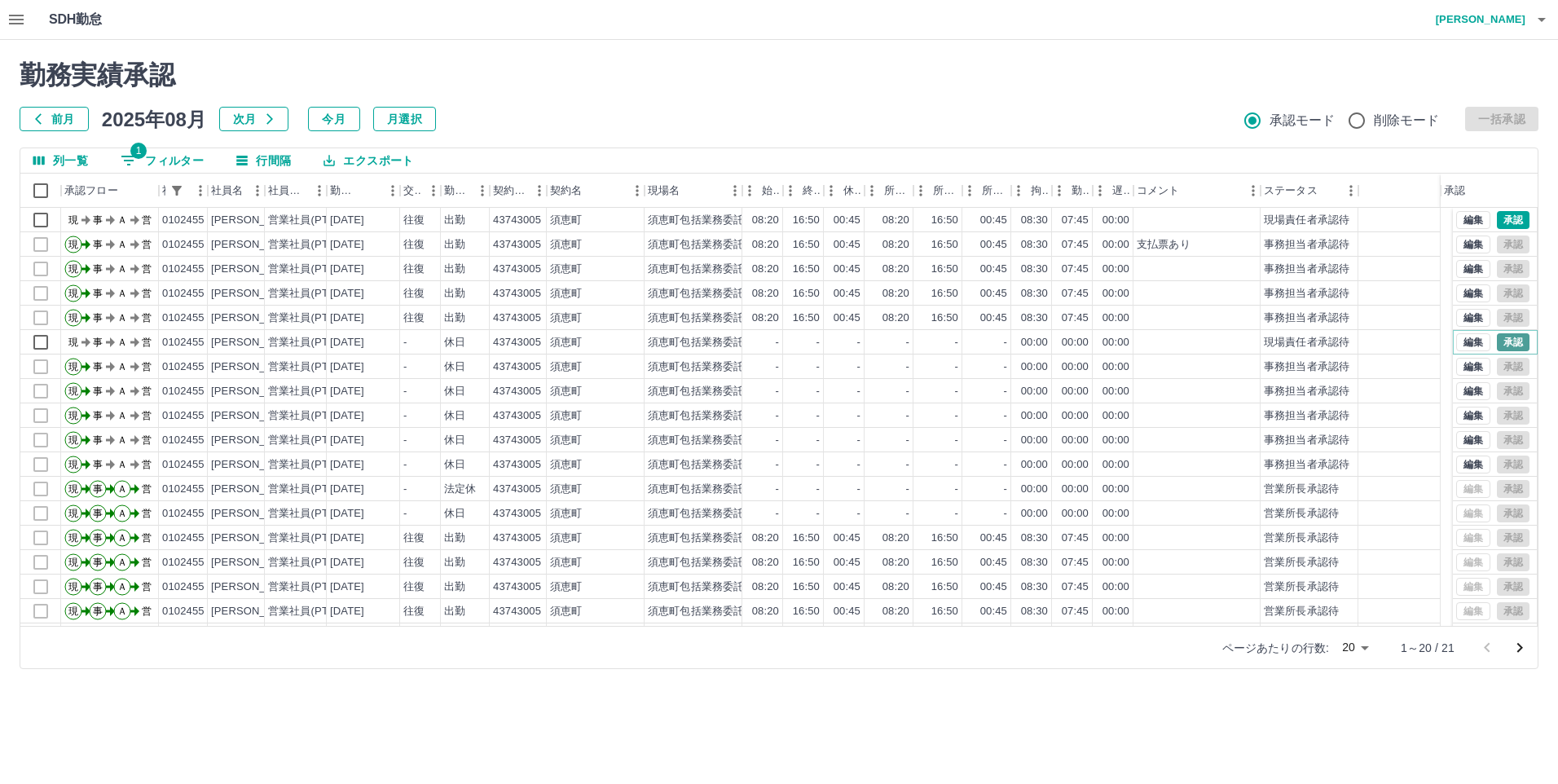
click at [1496, 344] on button "承認" at bounding box center [1512, 342] width 32 height 18
click at [1506, 223] on button "承認" at bounding box center [1512, 220] width 32 height 18
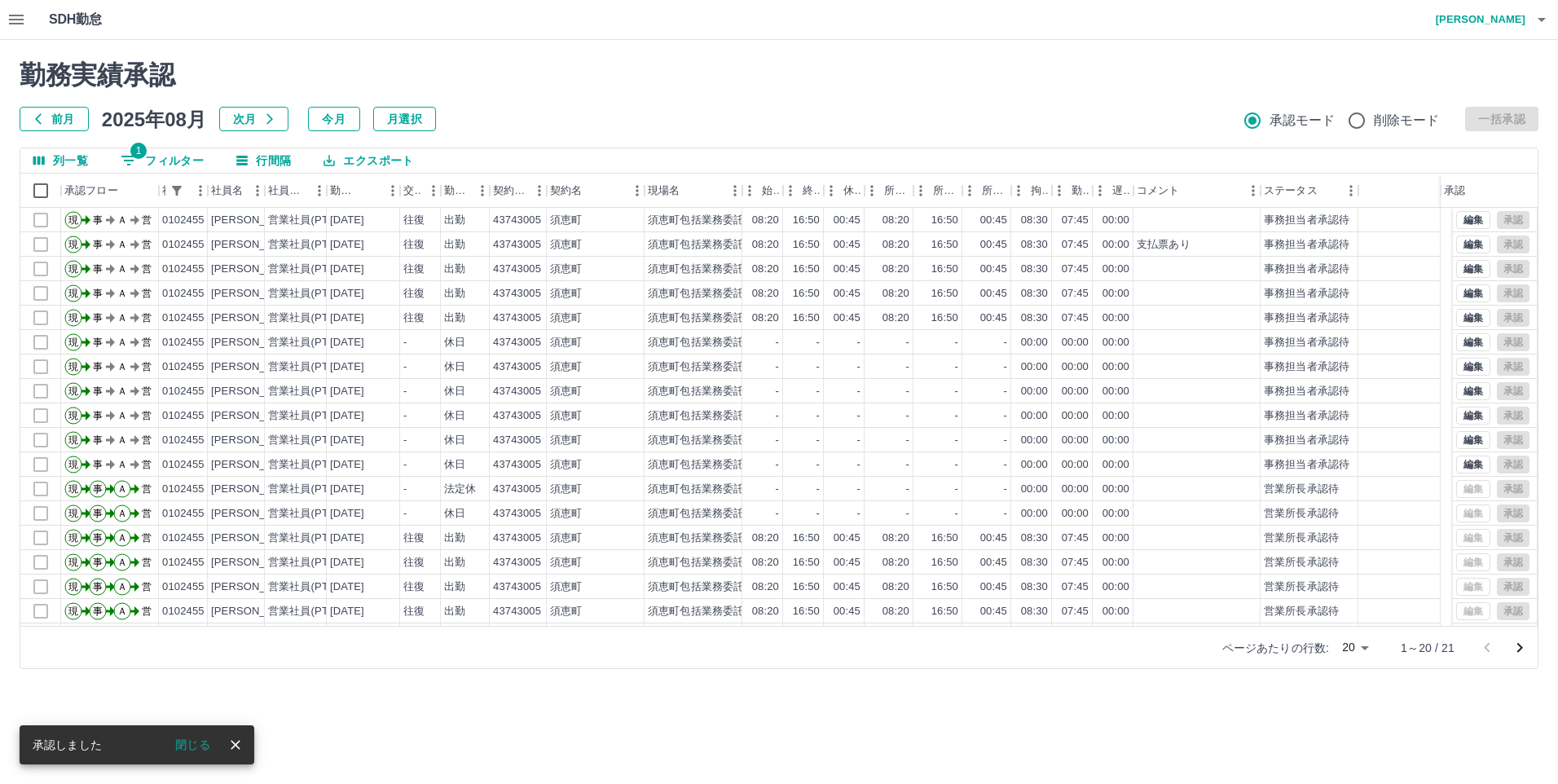
click at [237, 745] on icon "close" at bounding box center [236, 745] width 17 height 17
click at [1543, 21] on icon "button" at bounding box center [1541, 19] width 19 height 19
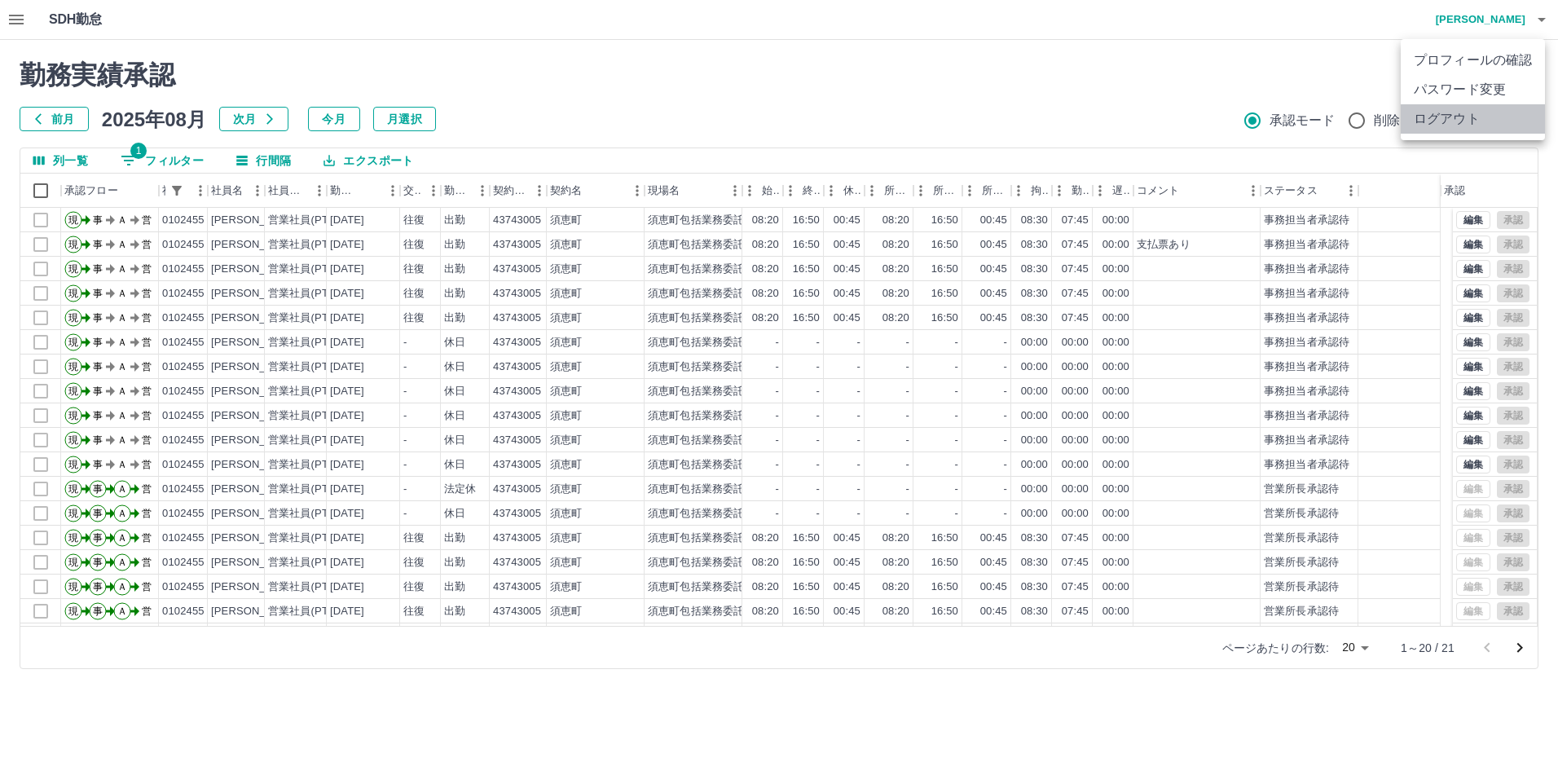
click at [1509, 119] on li "ログアウト" at bounding box center [1472, 118] width 144 height 29
